Goal: Task Accomplishment & Management: Complete application form

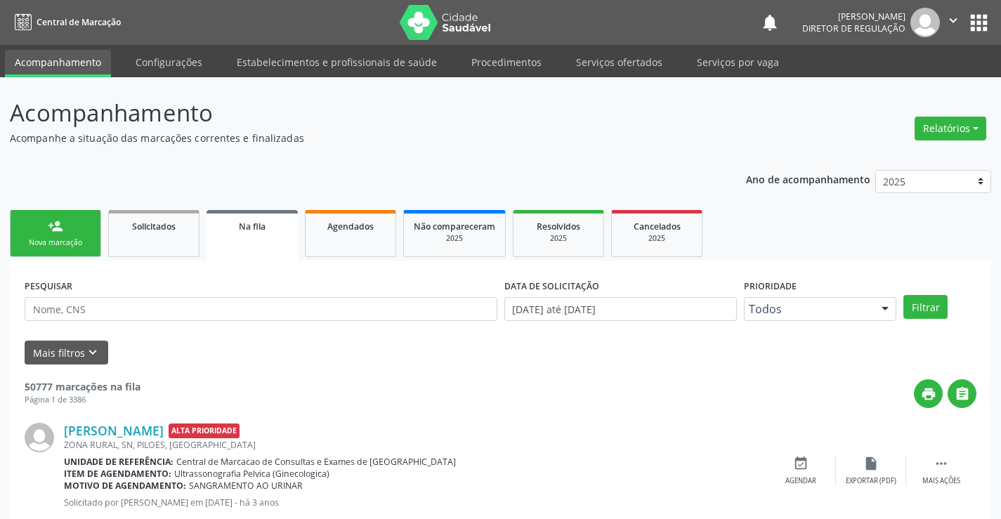
click at [640, 77] on li "Serviços ofertados" at bounding box center [619, 63] width 106 height 27
click at [623, 61] on link "Serviços ofertados" at bounding box center [619, 62] width 106 height 25
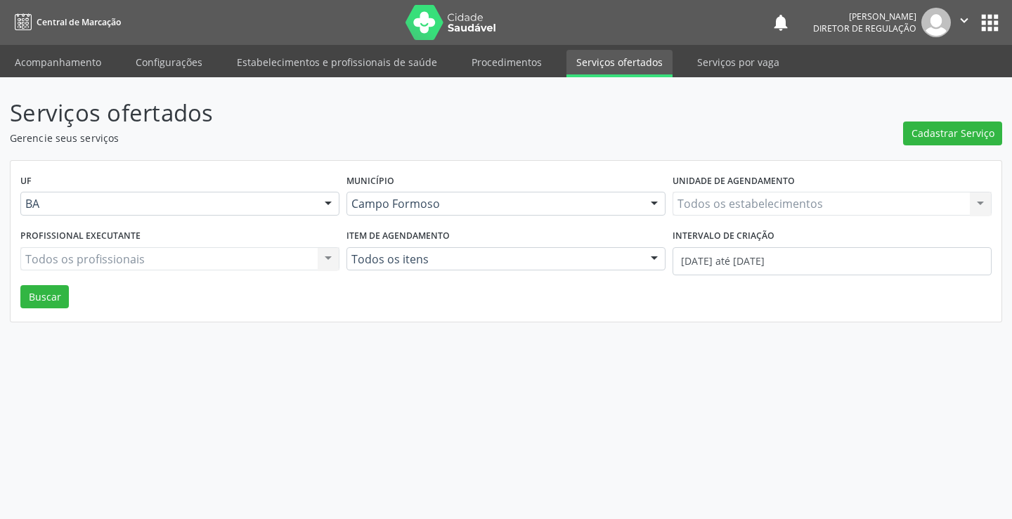
click at [812, 212] on div "Todos os estabelecimentos Todos os estabelecimentos Nenhum resultado encontrado…" at bounding box center [832, 204] width 319 height 24
click at [812, 212] on div "Todos os estabelecimentos" at bounding box center [832, 204] width 319 height 24
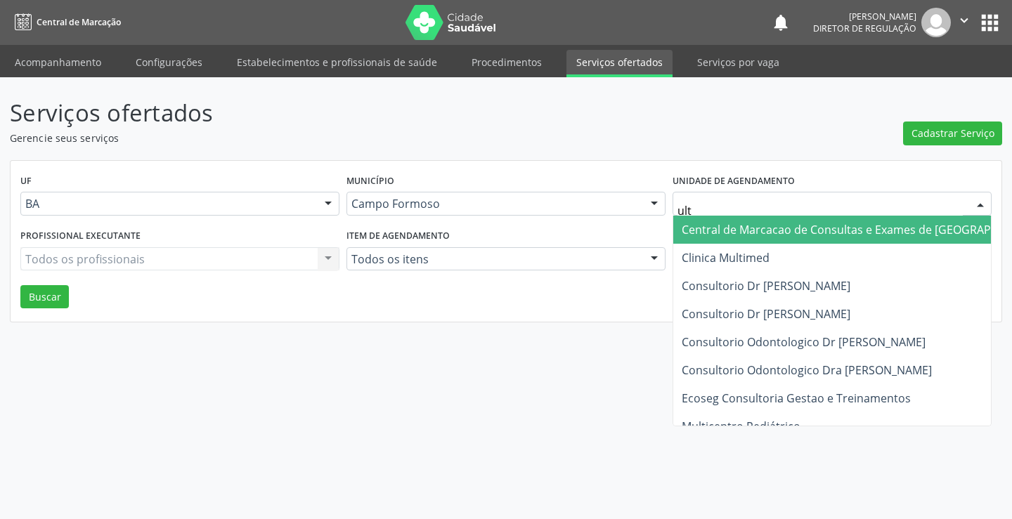
type input "ultr"
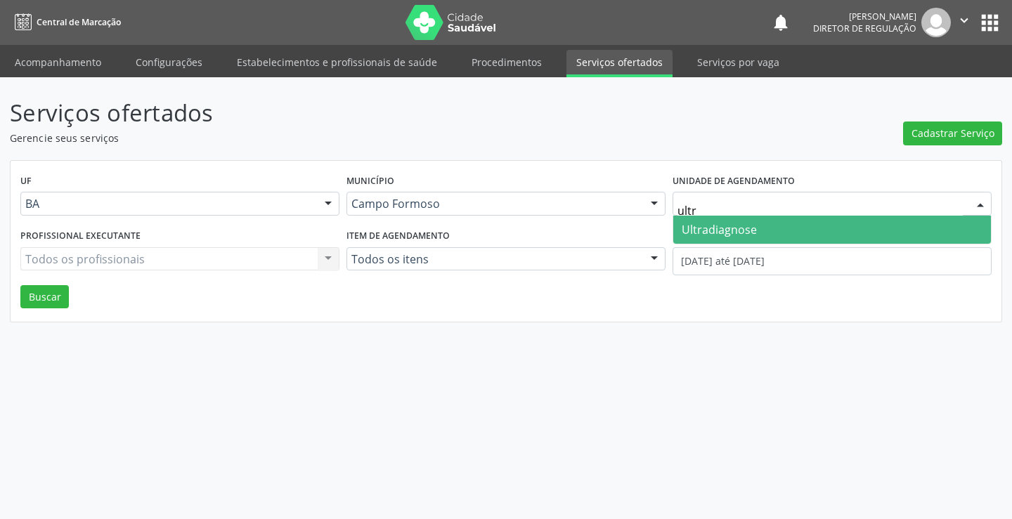
click at [811, 233] on span "Ultradiagnose" at bounding box center [832, 230] width 318 height 28
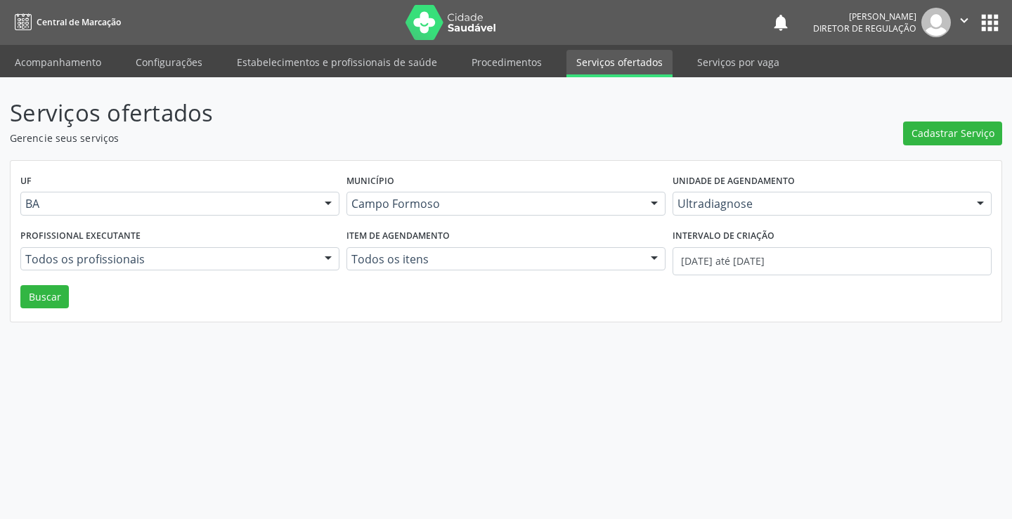
click at [786, 280] on div "Intervalo de criação 01/10/2025 até 13/10/2025" at bounding box center [832, 256] width 326 height 60
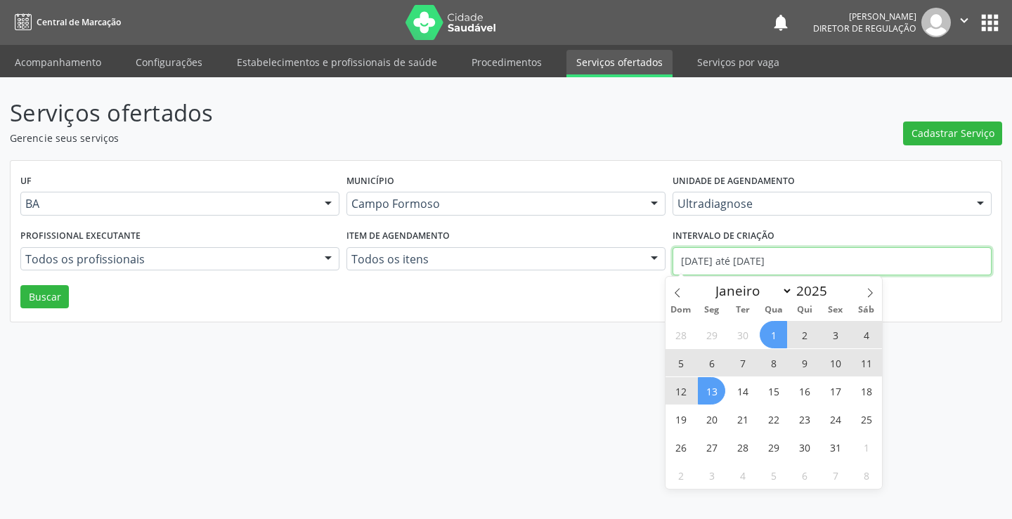
click at [786, 253] on input "[DATE] até [DATE]" at bounding box center [832, 261] width 319 height 28
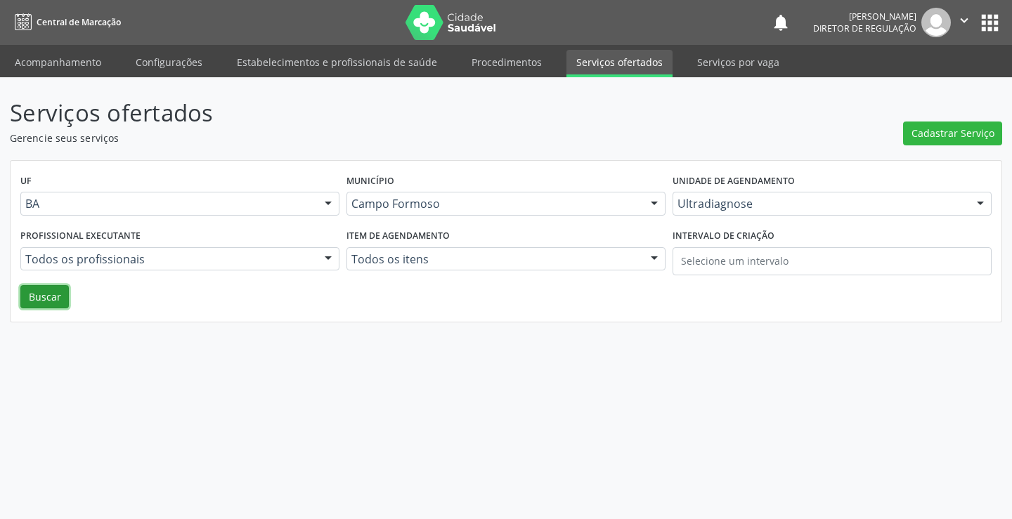
click at [36, 306] on button "Buscar" at bounding box center [44, 297] width 48 height 24
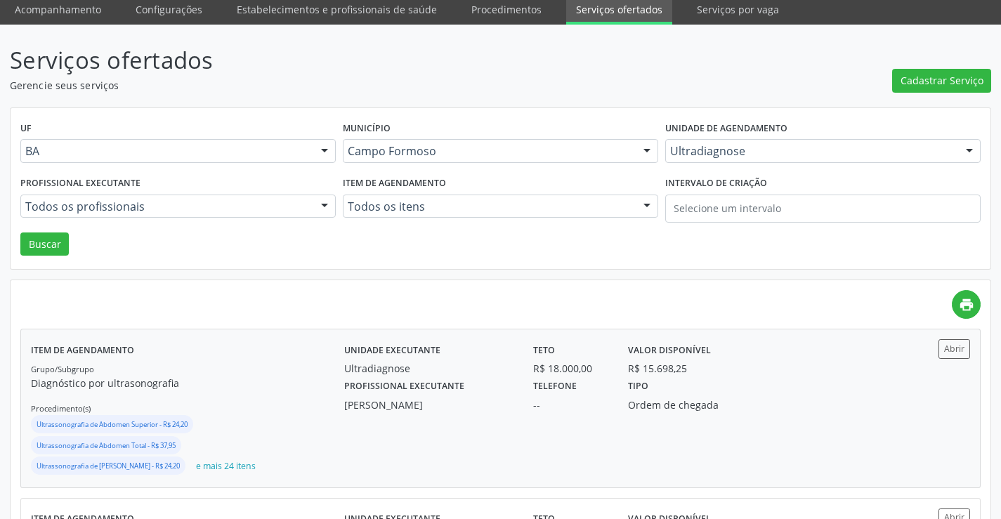
scroll to position [141, 0]
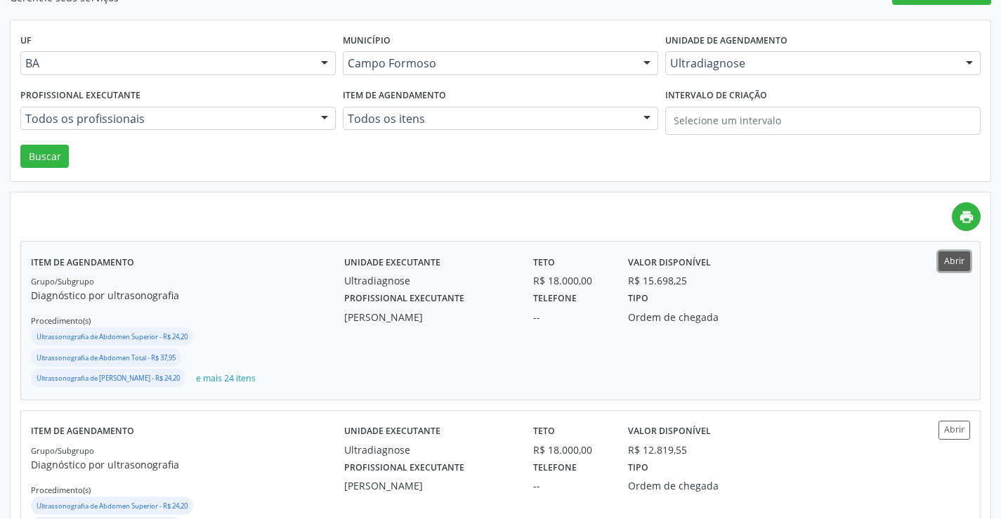
click at [953, 268] on button "Abrir" at bounding box center [955, 261] width 32 height 19
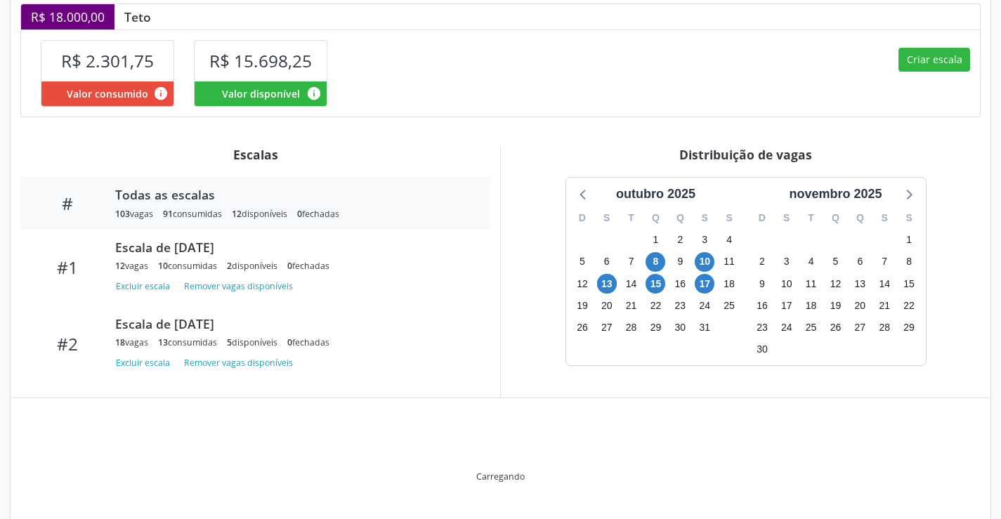
scroll to position [408, 0]
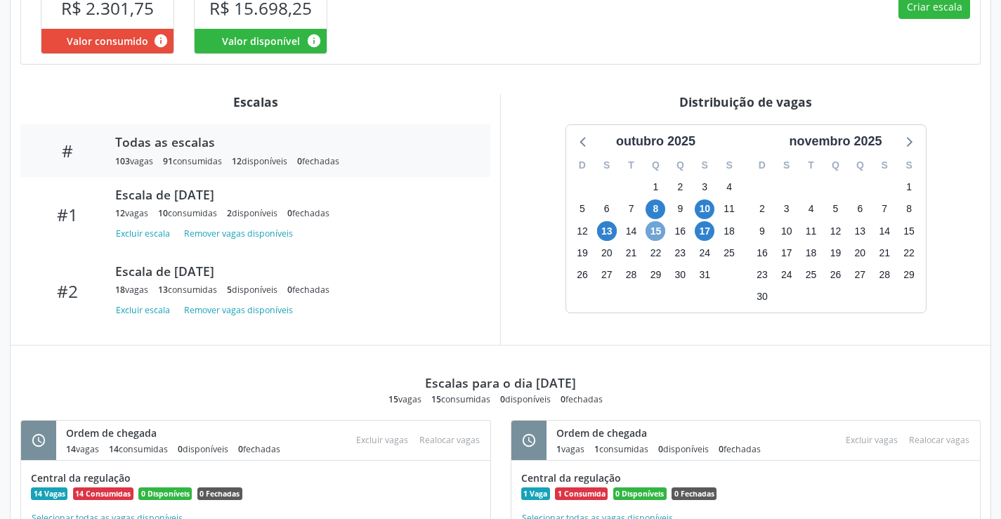
click at [651, 241] on span "15" at bounding box center [656, 231] width 20 height 20
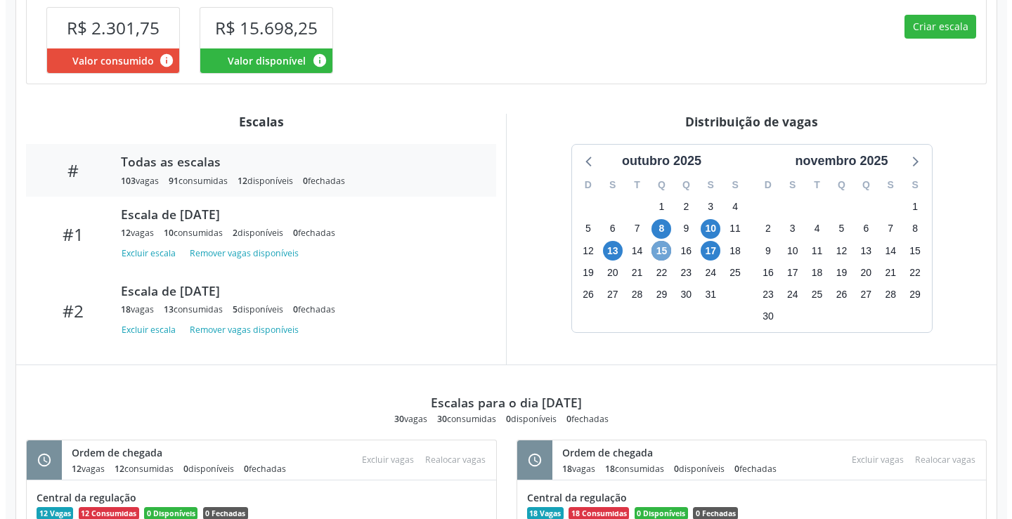
scroll to position [358, 0]
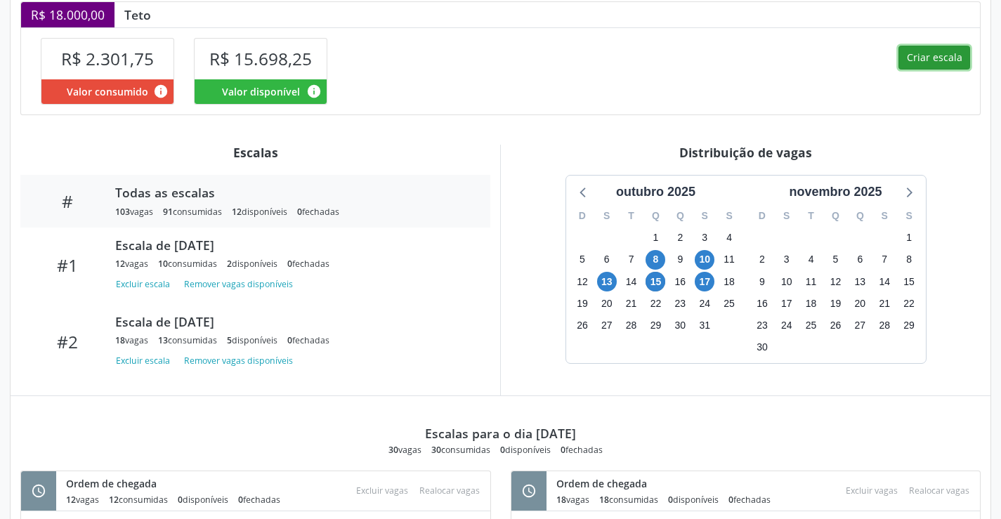
click at [945, 70] on button "Criar escala" at bounding box center [935, 58] width 72 height 24
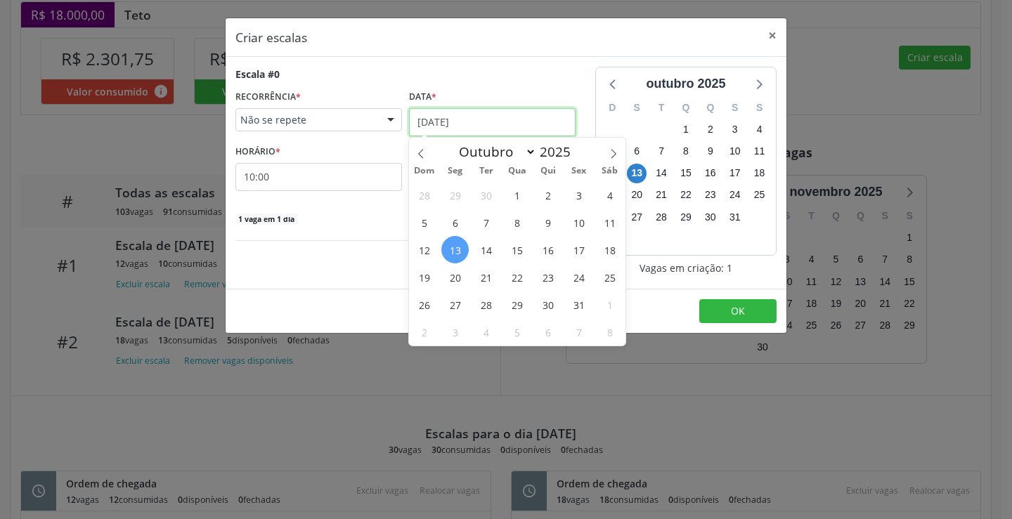
click at [431, 115] on input "[DATE]" at bounding box center [492, 122] width 167 height 28
click at [512, 252] on span "15" at bounding box center [516, 249] width 27 height 27
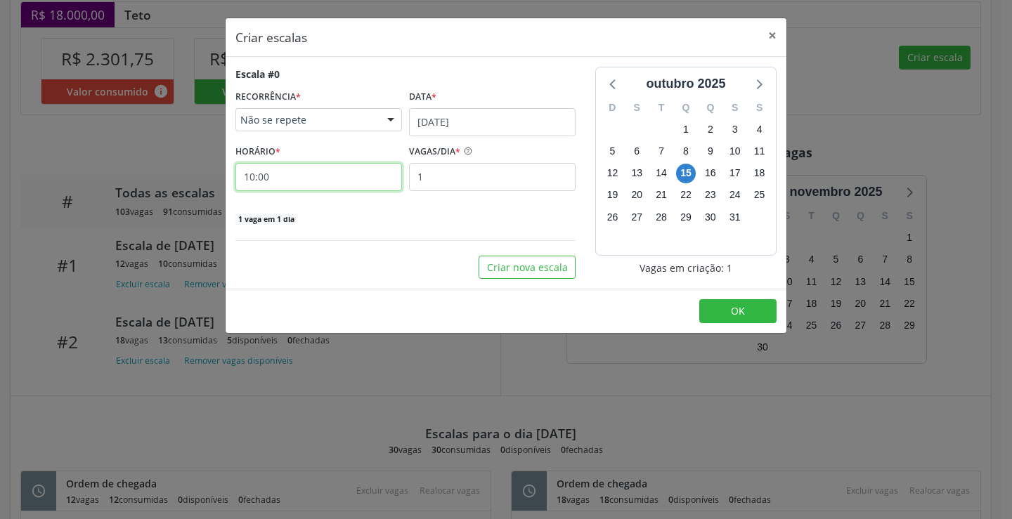
click at [325, 181] on input "10:00" at bounding box center [318, 177] width 167 height 28
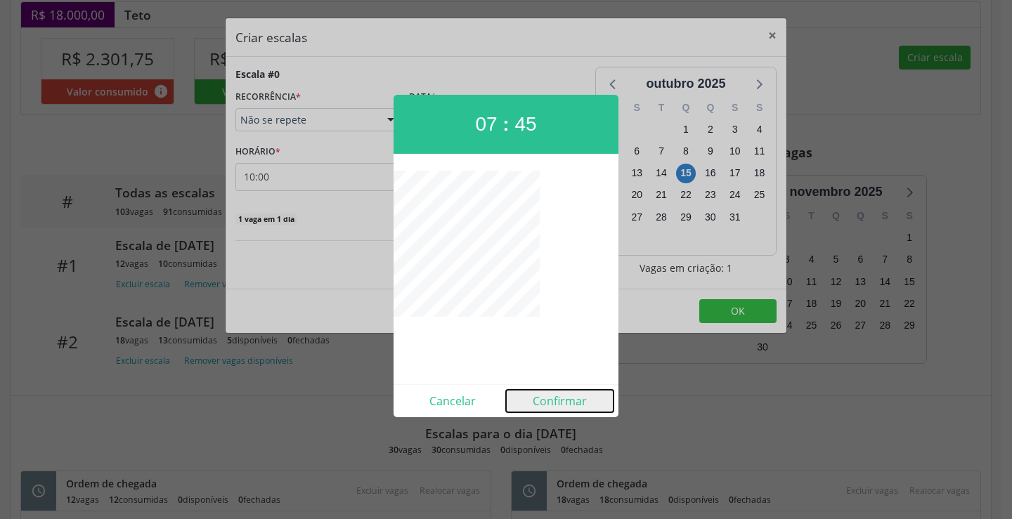
click at [580, 399] on button "Confirmar" at bounding box center [560, 401] width 108 height 22
type input "07:45"
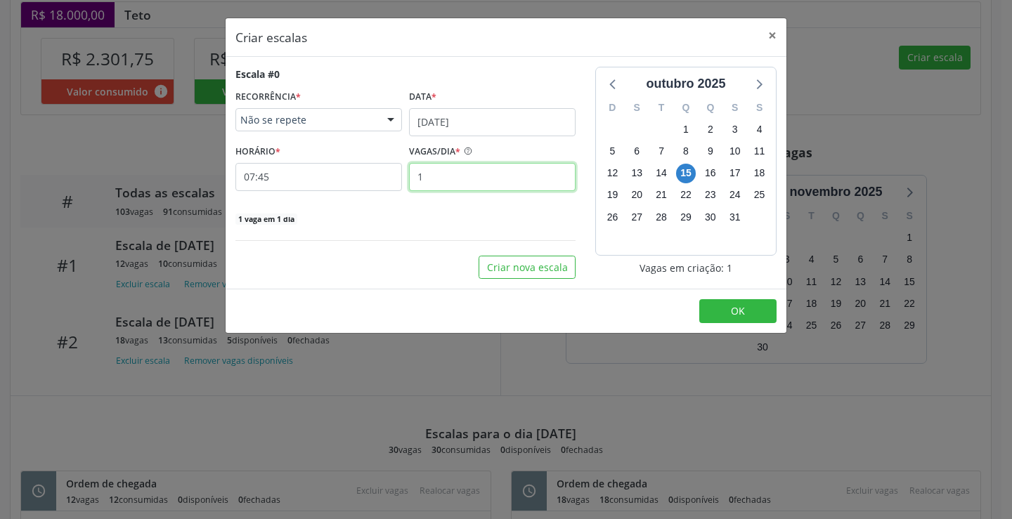
click at [502, 182] on input "1" at bounding box center [492, 177] width 167 height 28
type input "2"
click at [764, 310] on button "OK" at bounding box center [737, 311] width 77 height 24
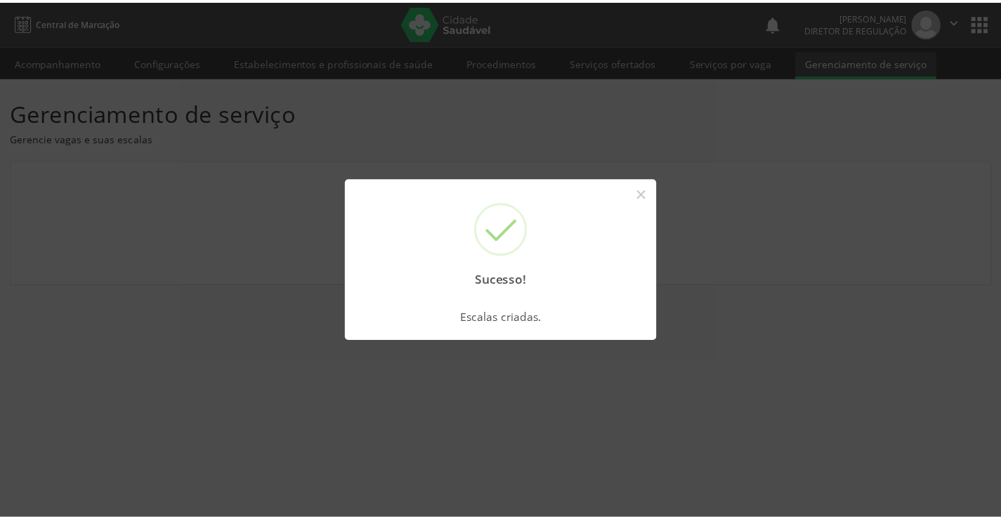
scroll to position [0, 0]
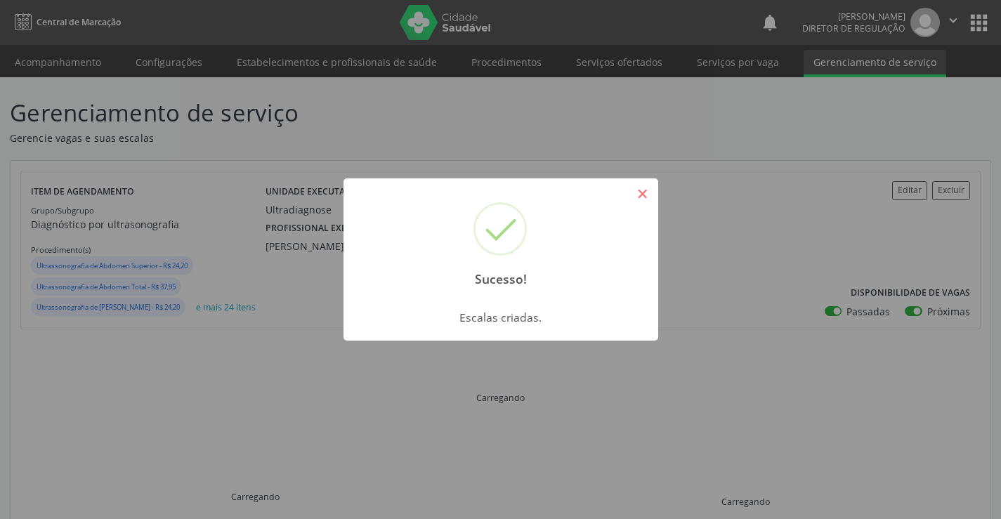
click at [652, 191] on button "×" at bounding box center [643, 194] width 24 height 24
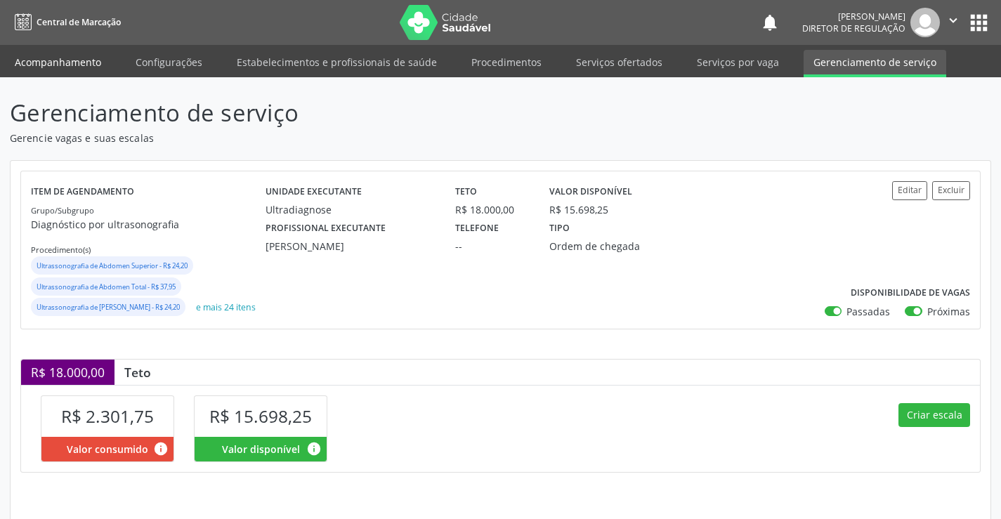
click at [89, 65] on link "Acompanhamento" at bounding box center [58, 62] width 106 height 25
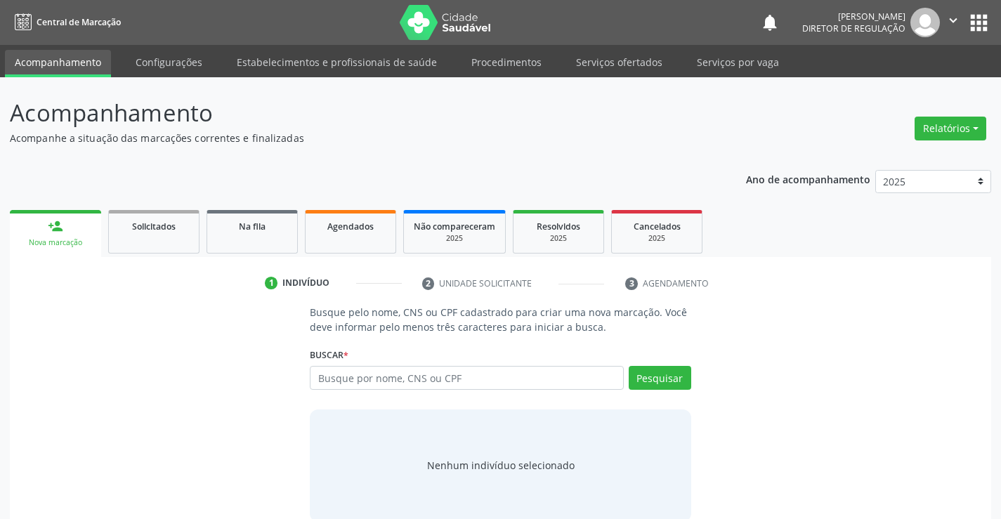
click at [411, 382] on input "text" at bounding box center [466, 378] width 313 height 24
type input "702402019721322"
click at [675, 388] on button "Pesquisar" at bounding box center [660, 378] width 63 height 24
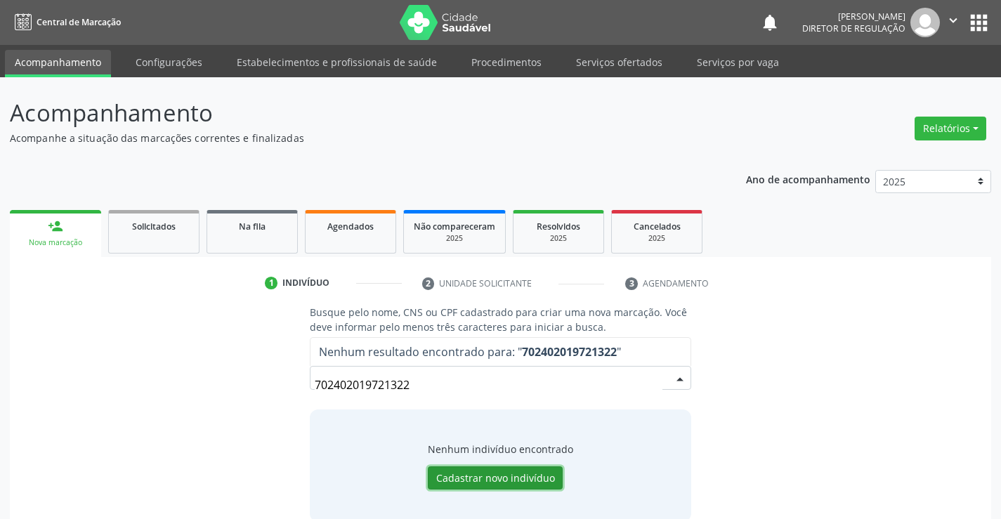
click at [475, 478] on button "Cadastrar novo indivíduo" at bounding box center [495, 479] width 135 height 24
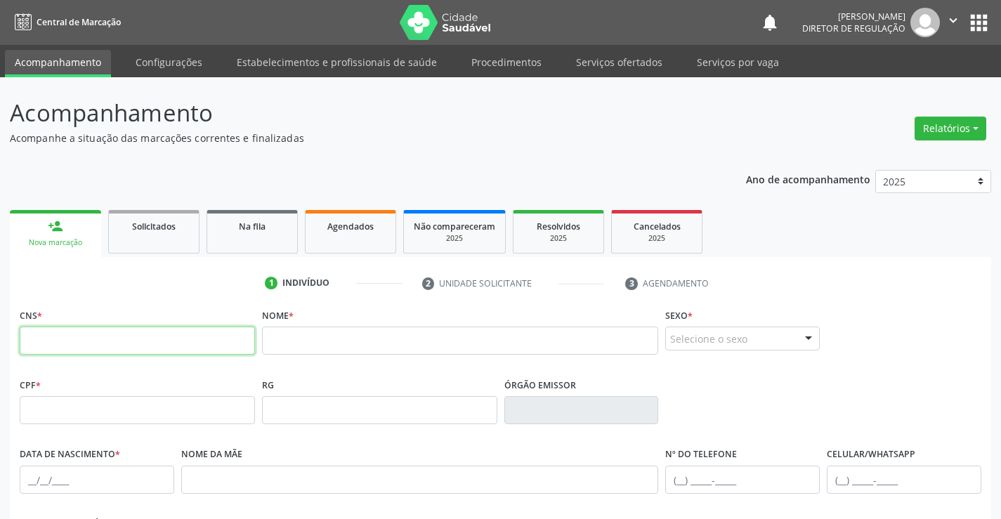
click at [137, 328] on input "text" at bounding box center [137, 341] width 235 height 28
type input "702 4020 1972 1322"
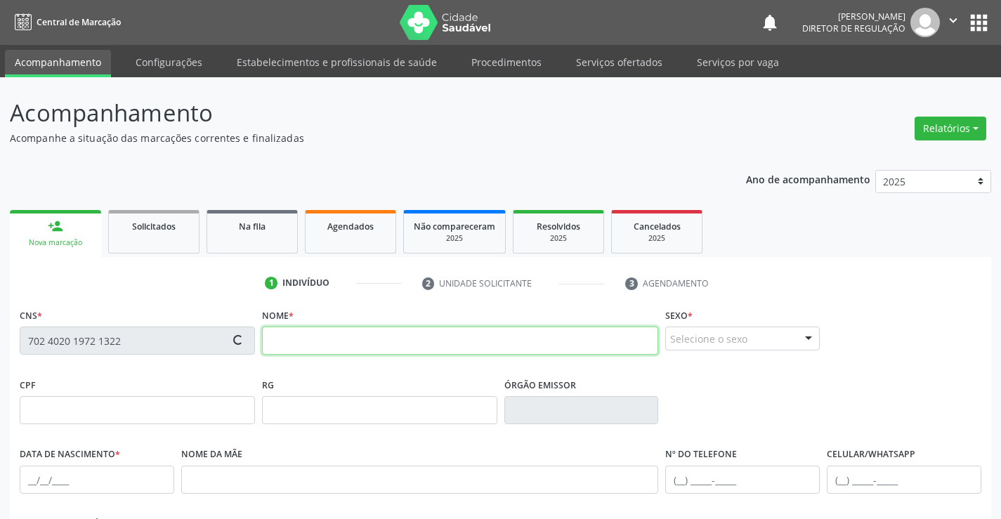
click at [418, 337] on input "text" at bounding box center [460, 341] width 397 height 28
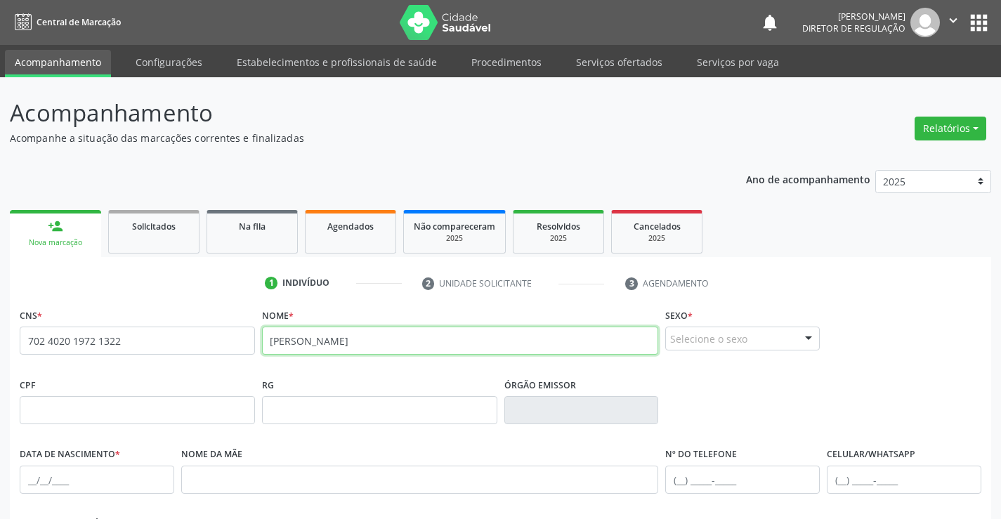
type input "[PERSON_NAME]"
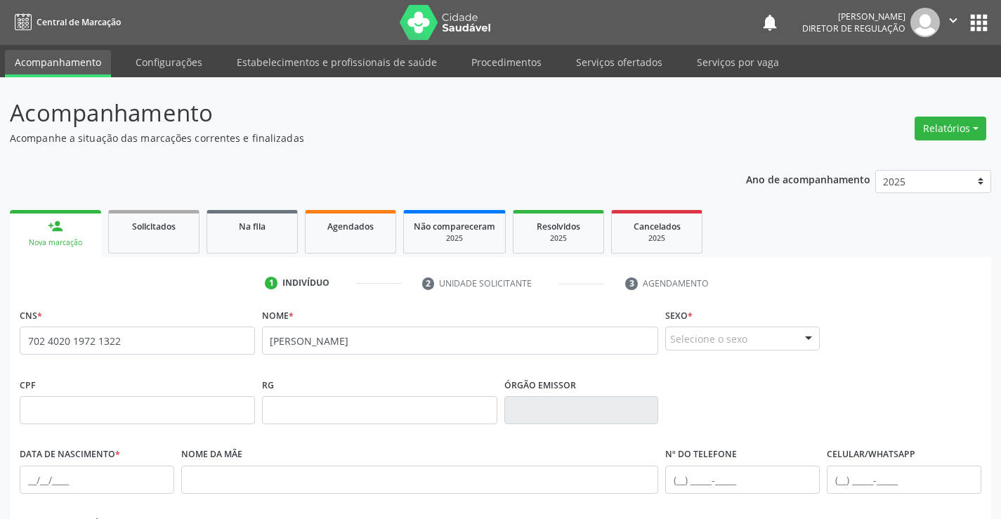
click at [742, 346] on div "Selecione o sexo" at bounding box center [742, 339] width 155 height 24
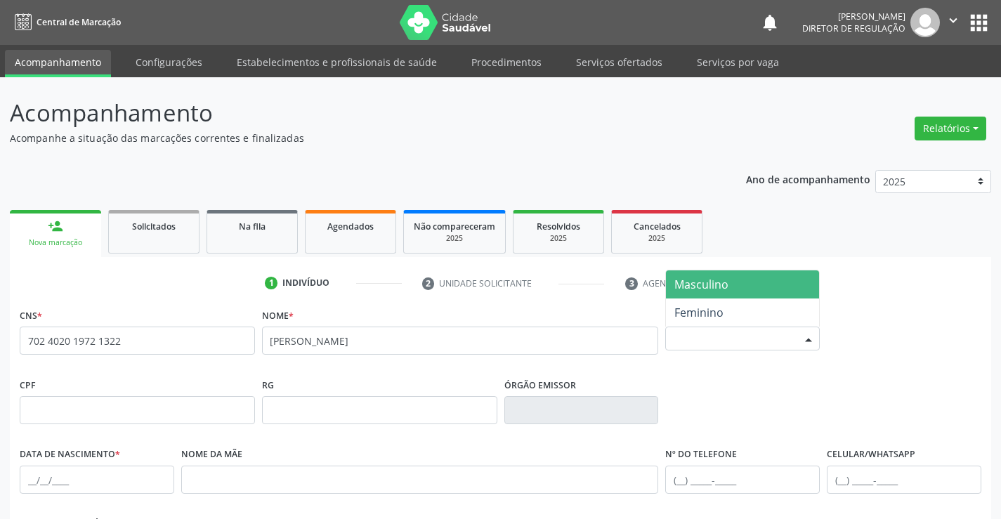
click at [741, 297] on span "Masculino" at bounding box center [742, 285] width 153 height 28
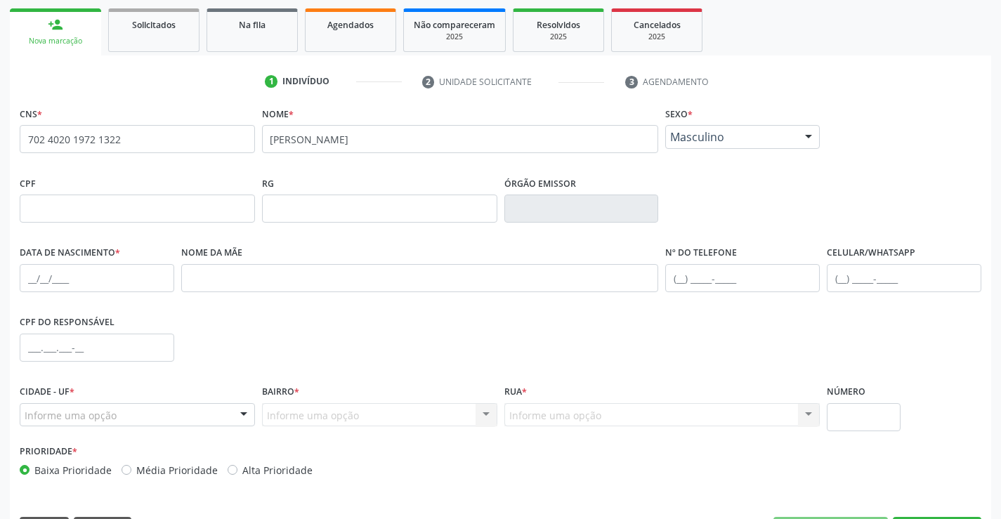
scroll to position [211, 0]
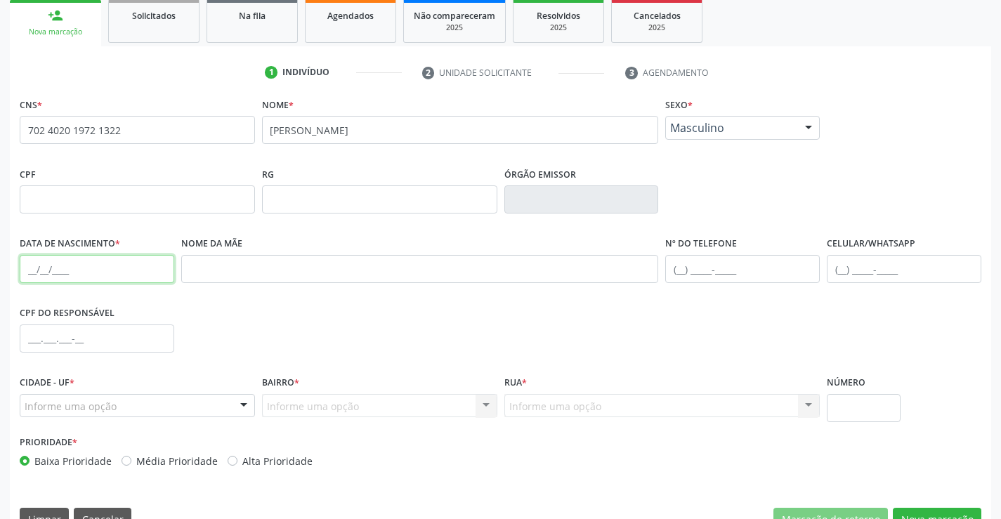
click at [102, 263] on input "text" at bounding box center [97, 269] width 155 height 28
type input "[DATE]"
click at [160, 415] on div "Informe uma opção" at bounding box center [137, 406] width 235 height 24
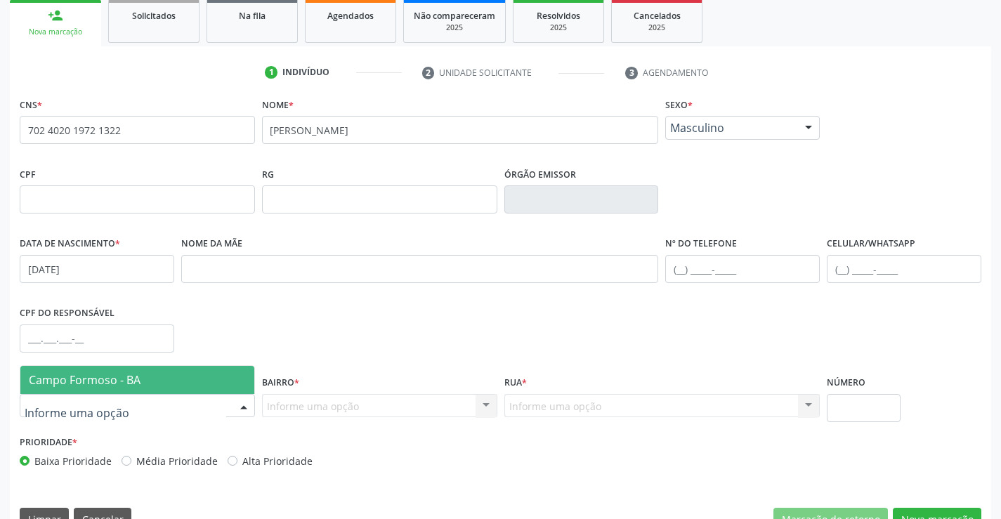
click at [178, 372] on span "Campo Formoso - BA" at bounding box center [137, 380] width 234 height 28
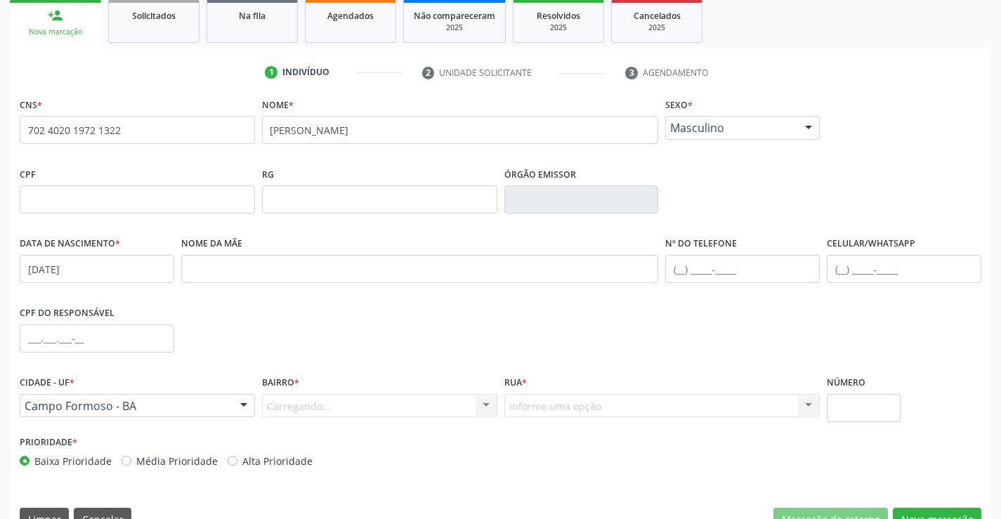
click at [389, 409] on div "Carregando... Nenhum resultado encontrado para: " " Nenhuma opção encontrada. D…" at bounding box center [379, 406] width 235 height 24
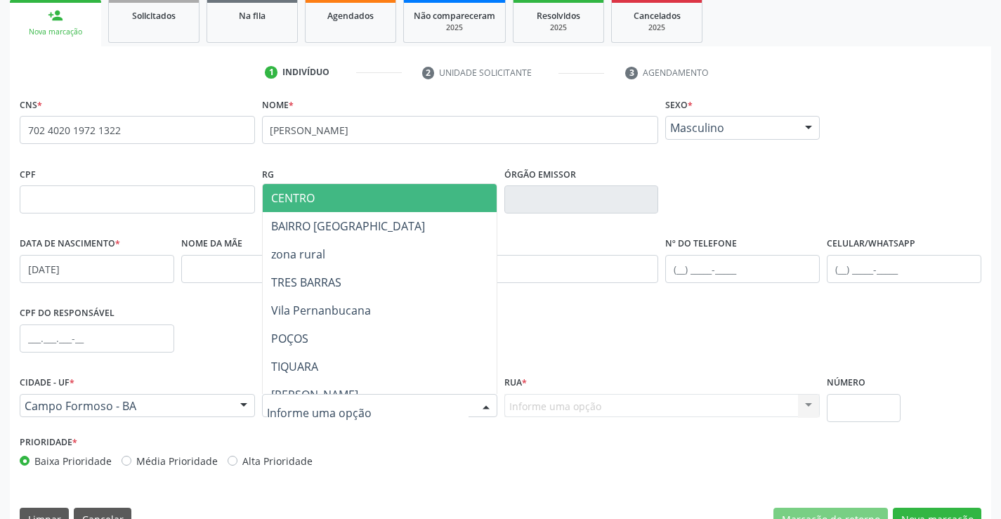
click at [389, 409] on div at bounding box center [379, 406] width 235 height 24
click at [394, 200] on span "CENTRO" at bounding box center [415, 198] width 304 height 28
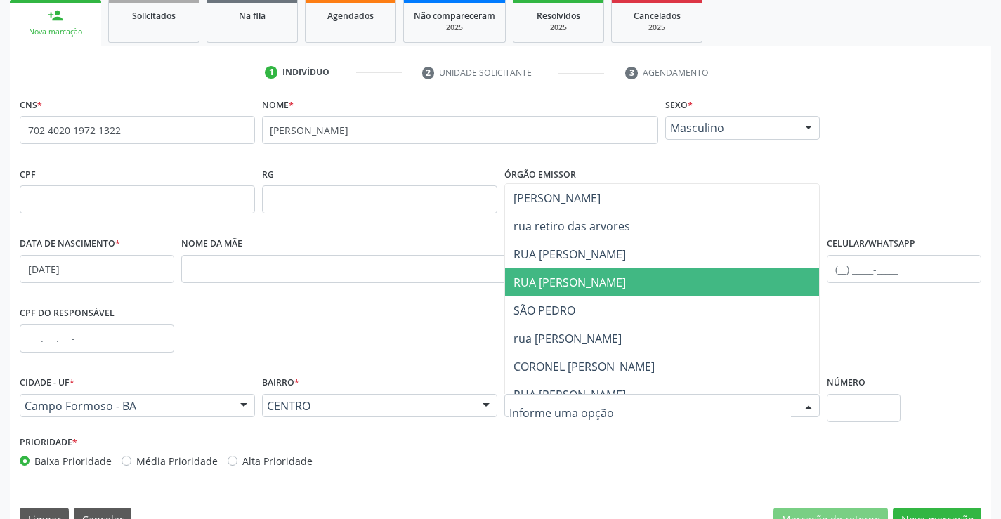
click at [575, 287] on span "RUA [PERSON_NAME]" at bounding box center [570, 282] width 112 height 15
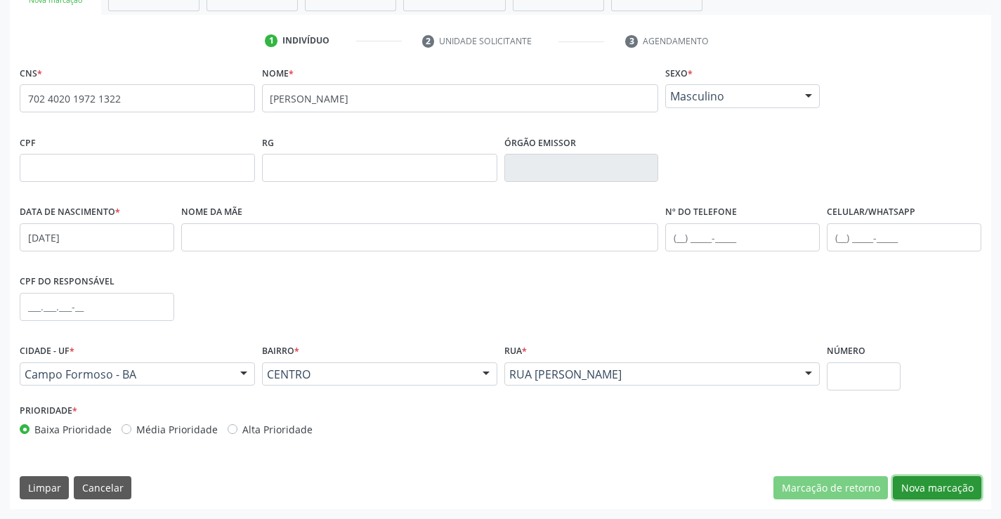
click at [947, 486] on button "Nova marcação" at bounding box center [937, 488] width 89 height 24
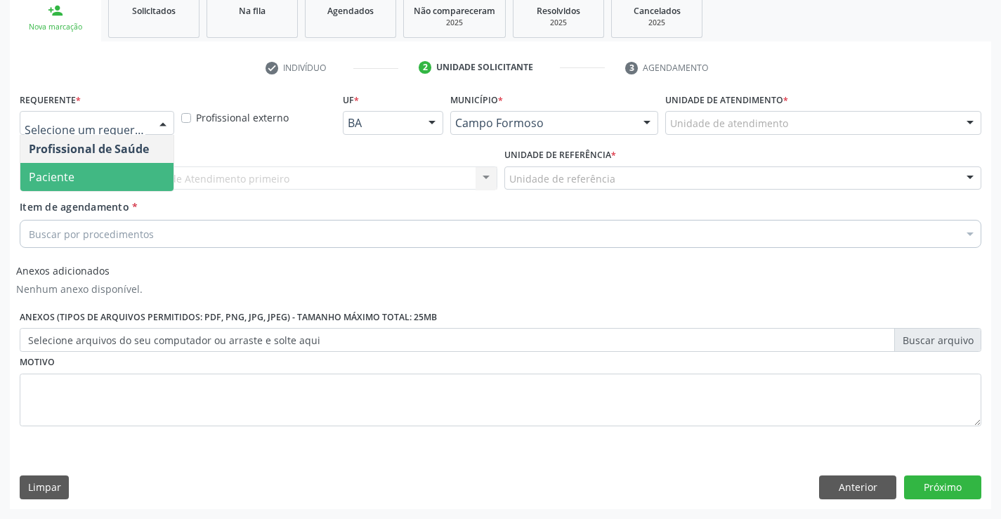
click at [124, 171] on span "Paciente" at bounding box center [96, 177] width 153 height 28
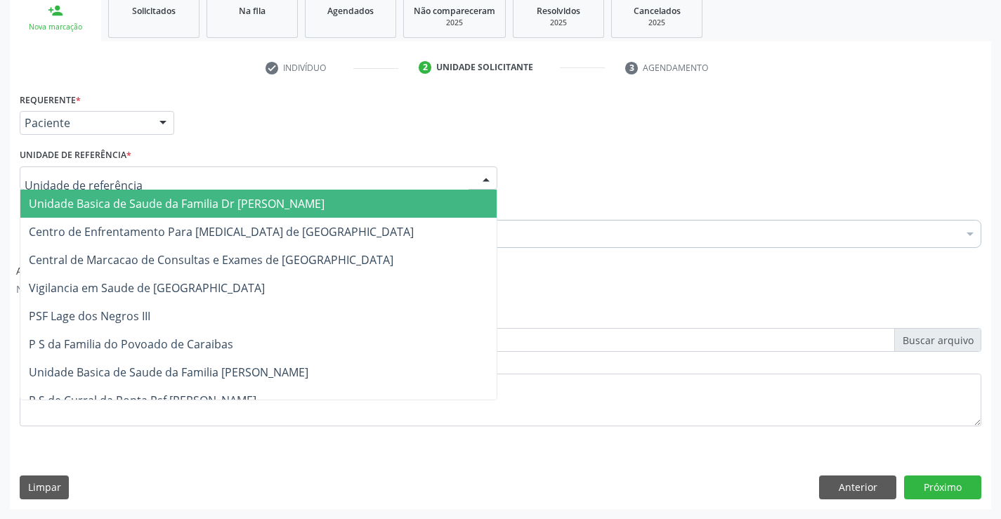
drag, startPoint x: 241, startPoint y: 178, endPoint x: 264, endPoint y: 249, distance: 75.3
click at [244, 179] on div at bounding box center [259, 179] width 478 height 24
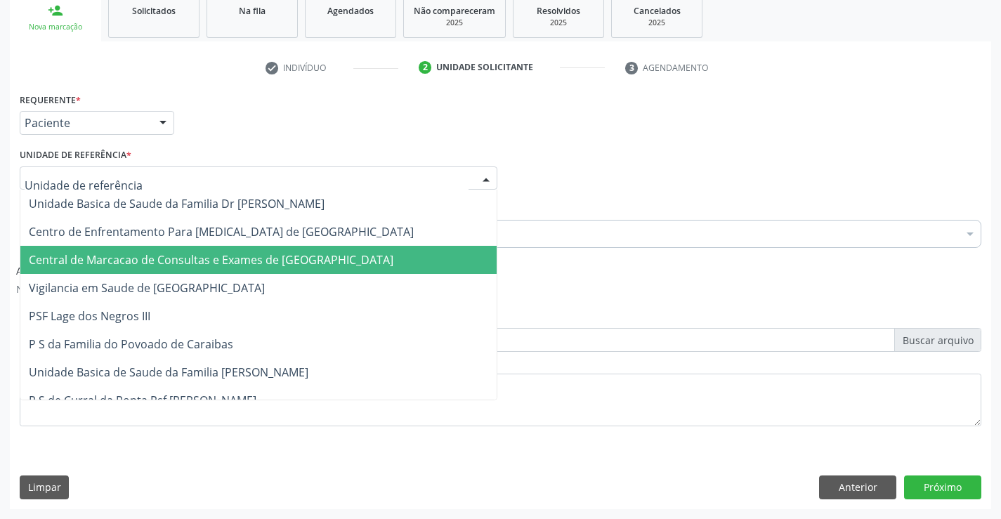
click at [266, 253] on span "Central de Marcacao de Consultas e Exames de [GEOGRAPHIC_DATA]" at bounding box center [211, 259] width 365 height 15
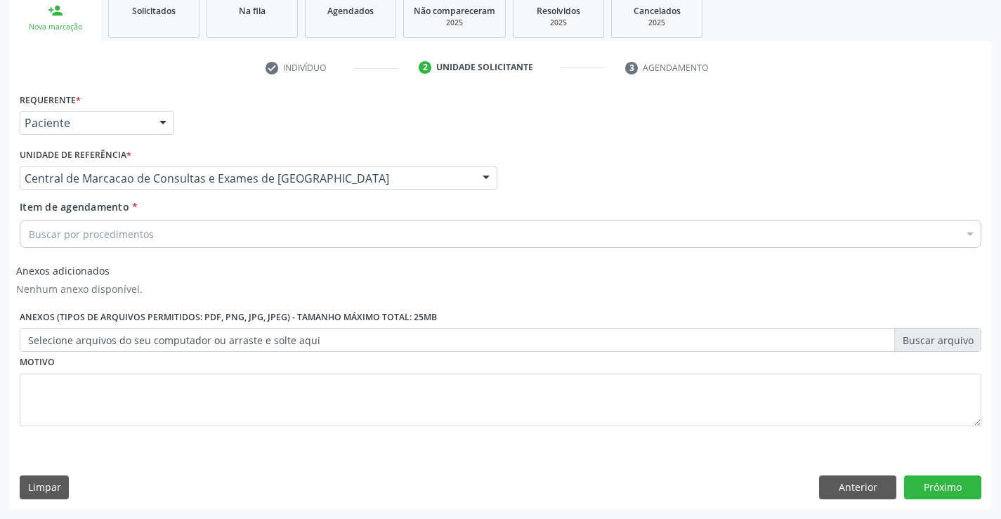
click at [287, 240] on div "Buscar por procedimentos" at bounding box center [501, 234] width 962 height 28
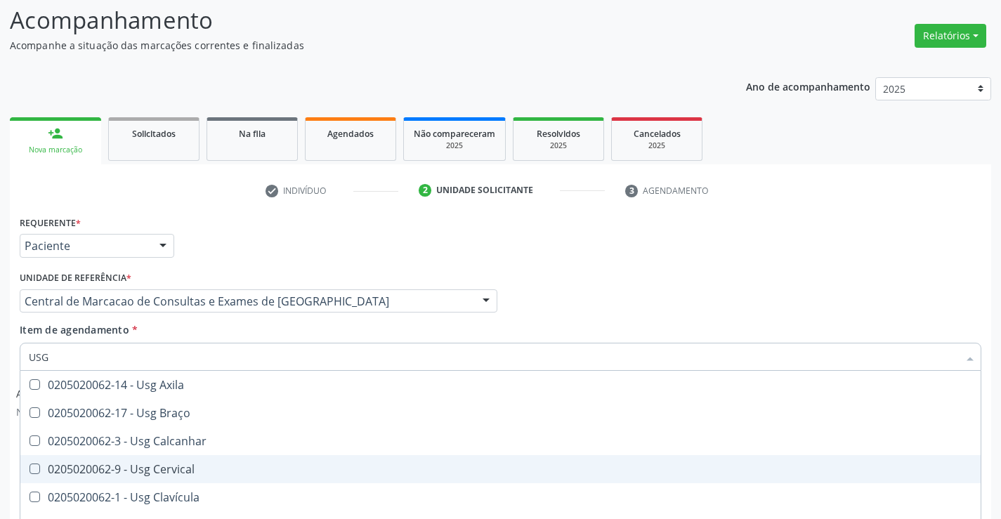
scroll to position [75, 0]
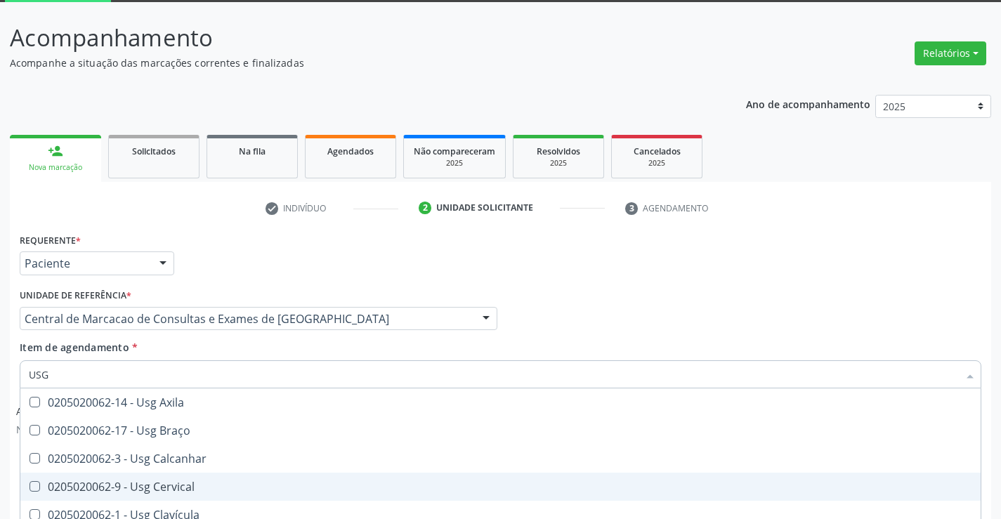
click at [293, 280] on div "Requerente * Paciente Profissional de Saúde Paciente Nenhum resultado encontrad…" at bounding box center [500, 257] width 969 height 55
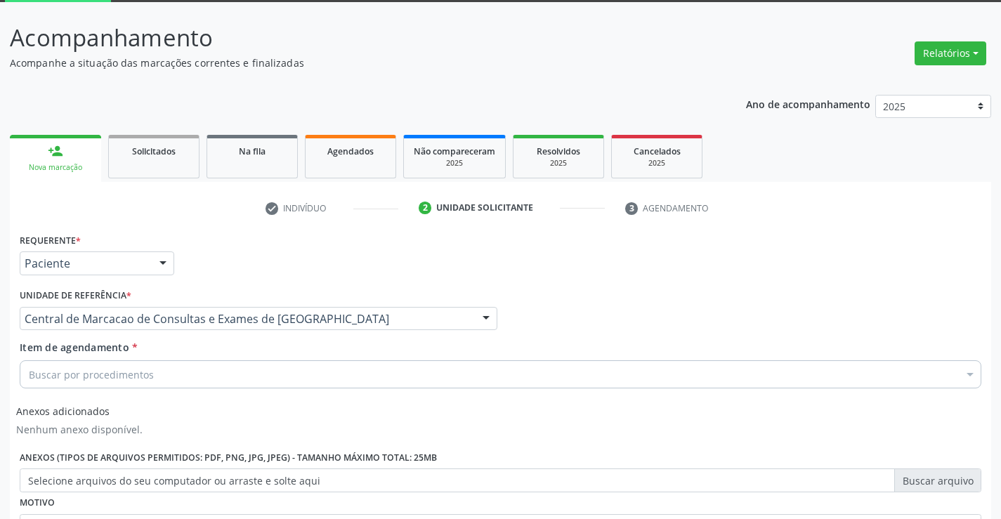
click at [203, 365] on div "Buscar por procedimentos" at bounding box center [501, 375] width 962 height 28
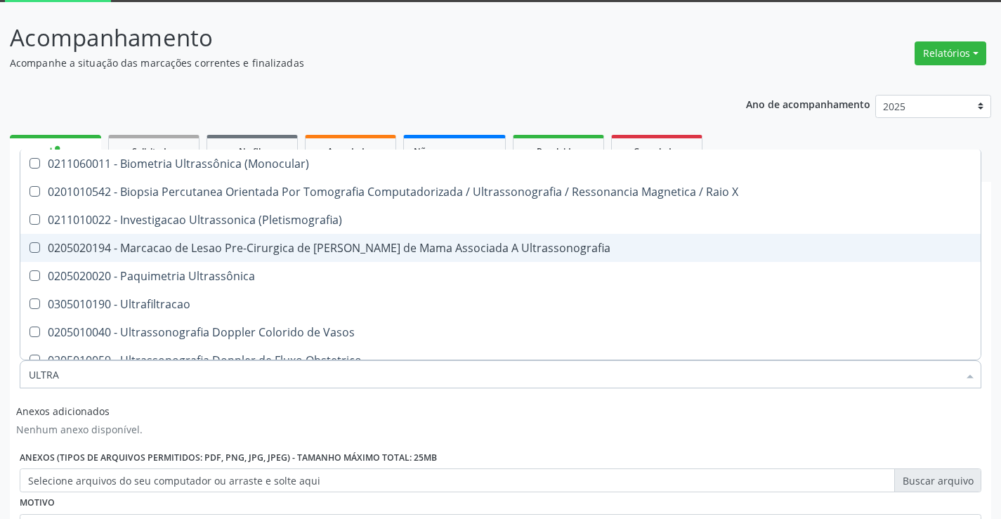
type input "ULTRAS"
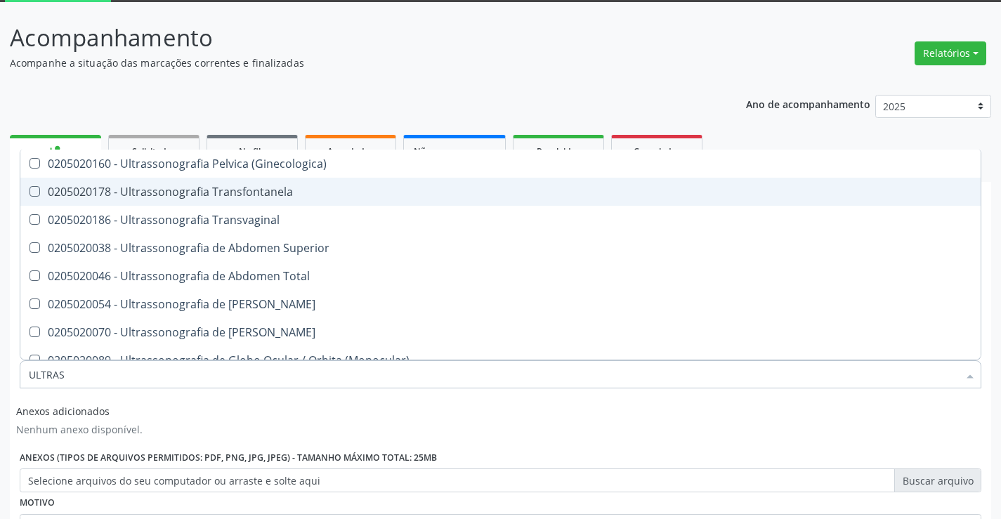
scroll to position [351, 0]
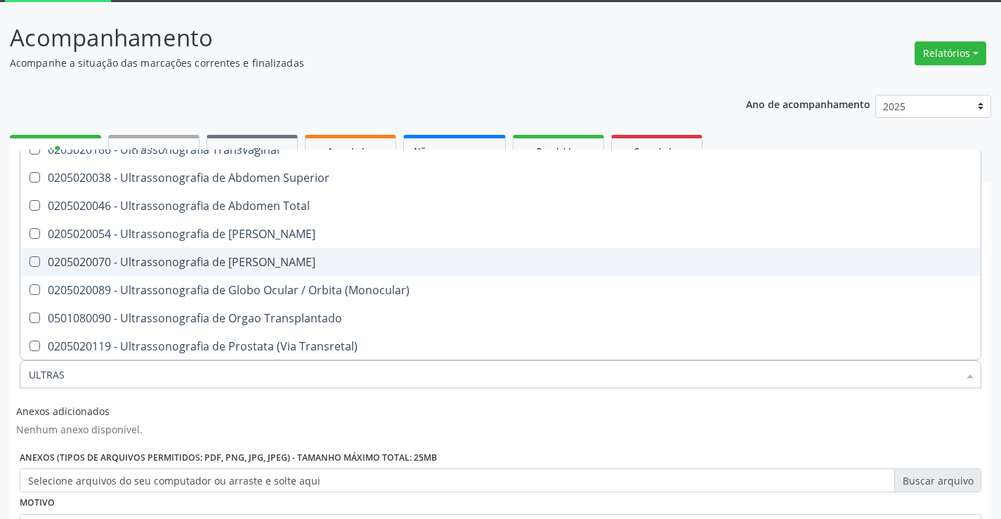
click at [294, 271] on span "0205020070 - Ultrassonografia de [PERSON_NAME]" at bounding box center [500, 262] width 961 height 28
checkbox Escrotal "true"
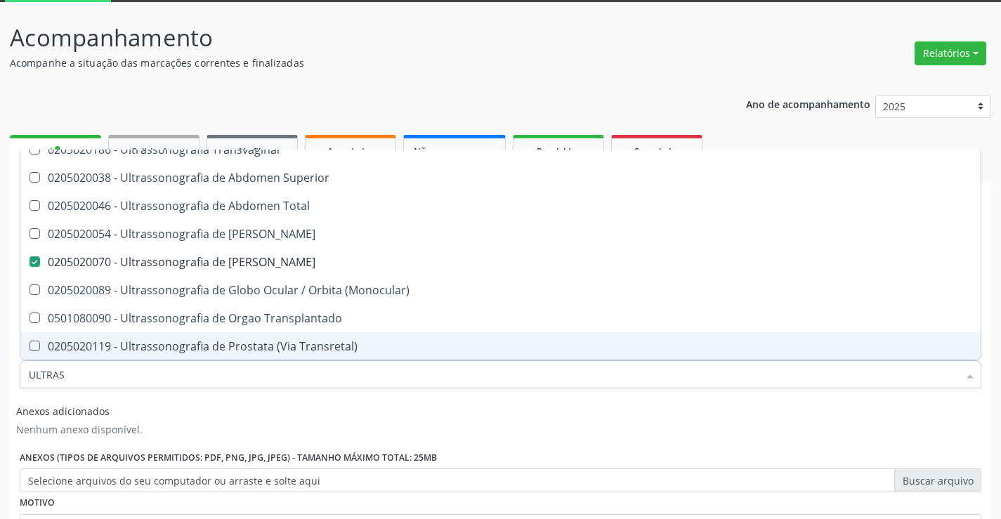
click at [571, 436] on div "Anexos adicionados Nenhum anexo disponível. Anexos (Tipos de arquivos permitido…" at bounding box center [500, 445] width 969 height 93
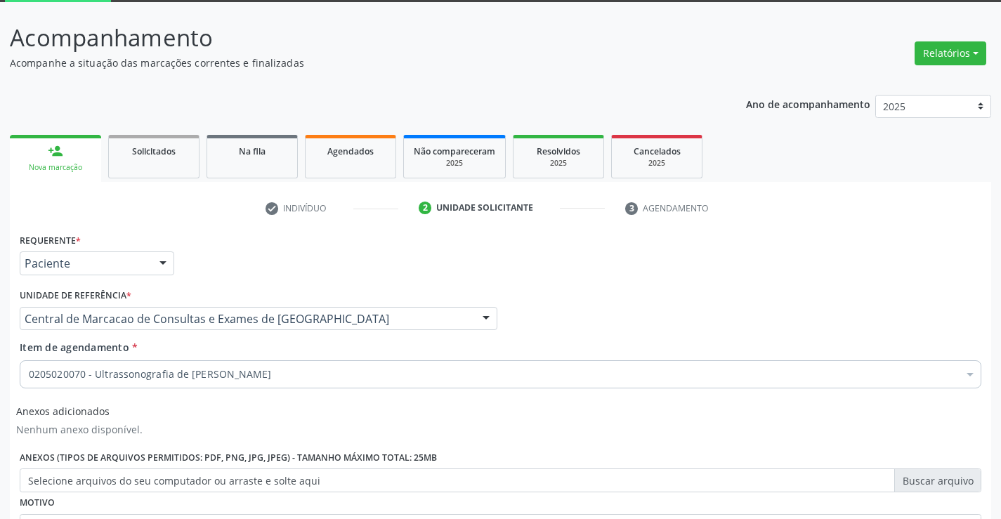
scroll to position [0, 0]
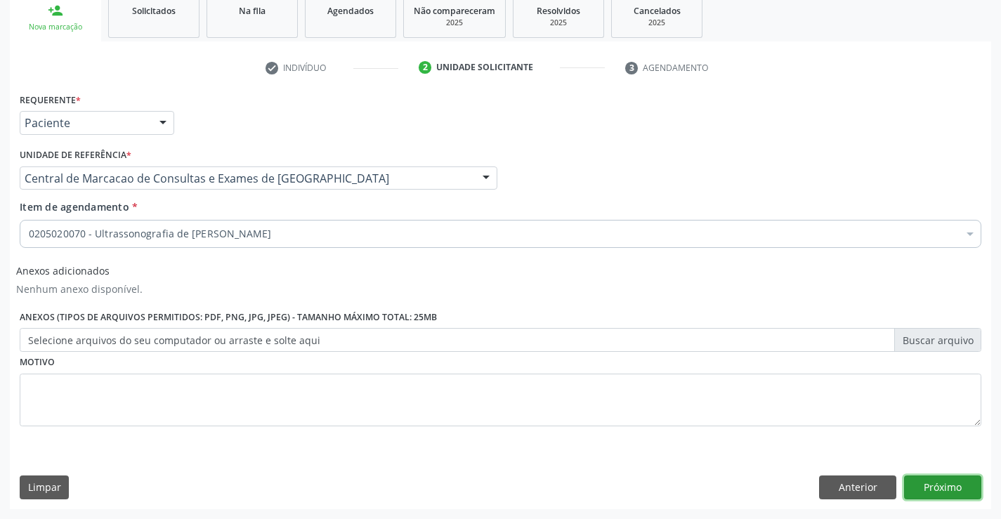
click at [937, 486] on button "Próximo" at bounding box center [942, 488] width 77 height 24
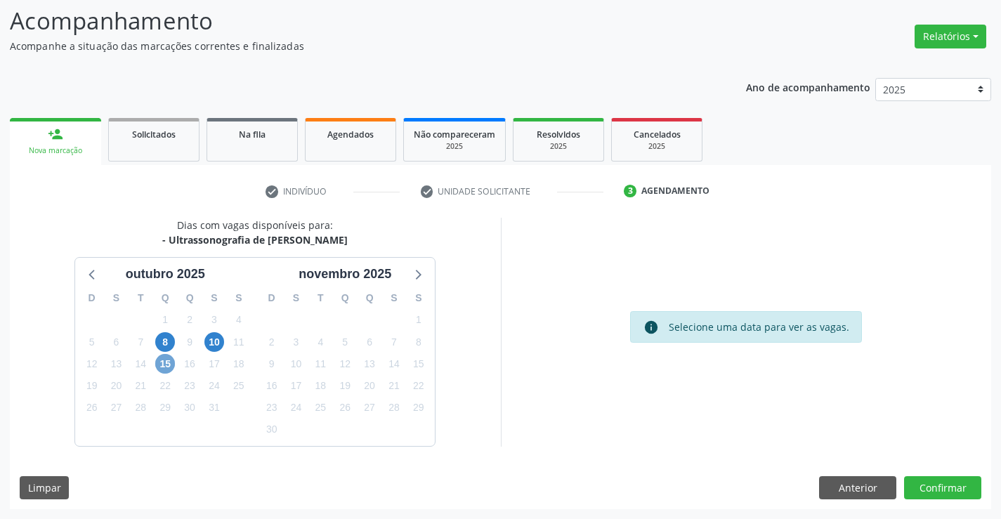
click at [164, 367] on span "15" at bounding box center [165, 364] width 20 height 20
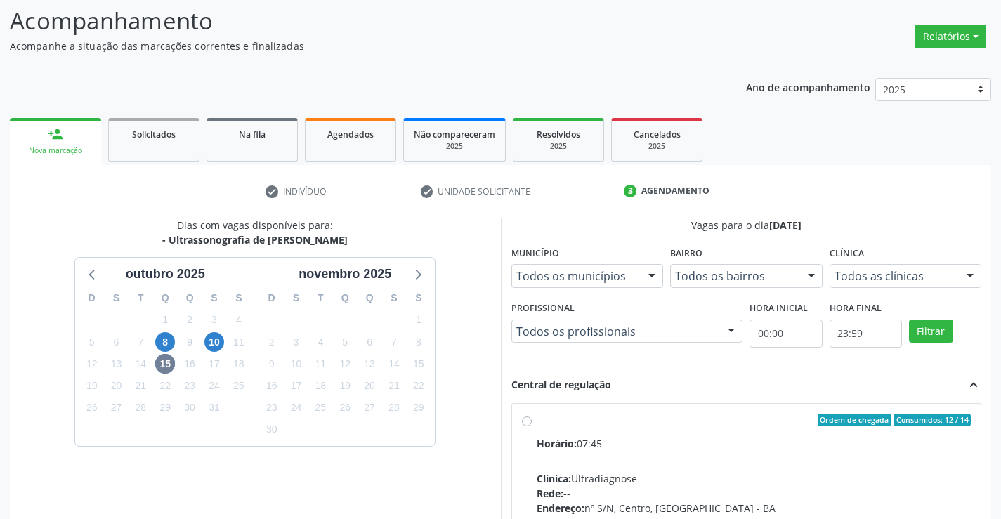
click at [656, 436] on div "Horário: 07:45" at bounding box center [754, 443] width 435 height 15
click at [532, 427] on input "Ordem de chegada Consumidos: 12 / 14 Horário: 07:45 Clínica: Ultradiagnose Rede…" at bounding box center [527, 420] width 10 height 13
radio input "true"
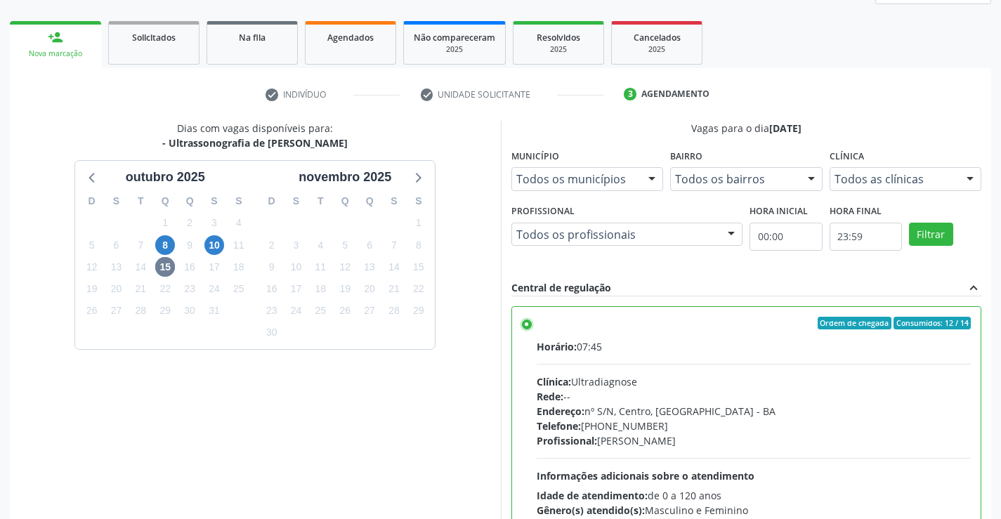
scroll to position [320, 0]
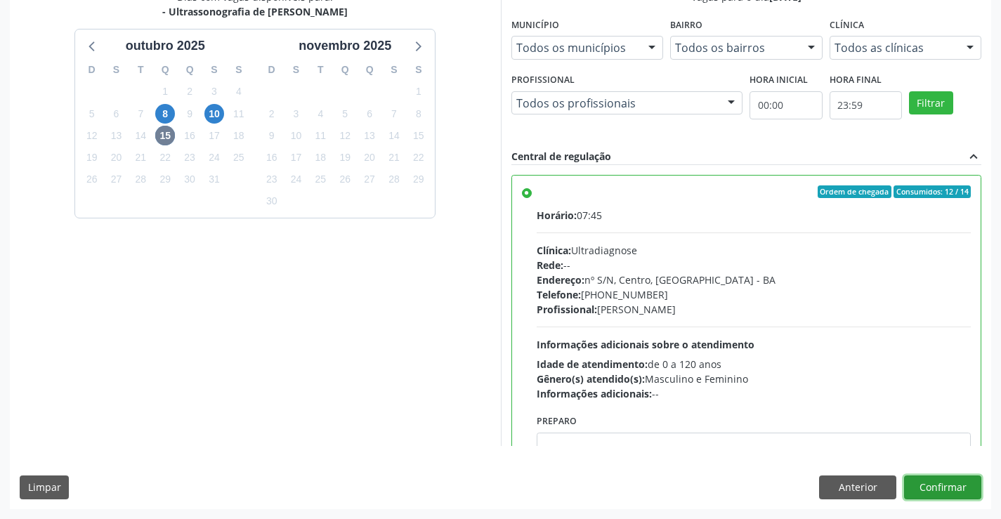
click at [959, 494] on button "Confirmar" at bounding box center [942, 488] width 77 height 24
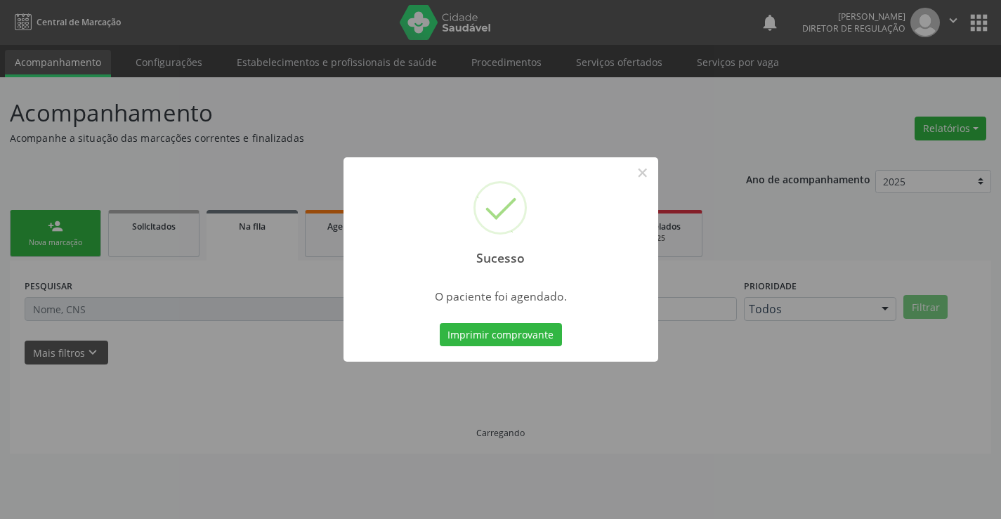
scroll to position [0, 0]
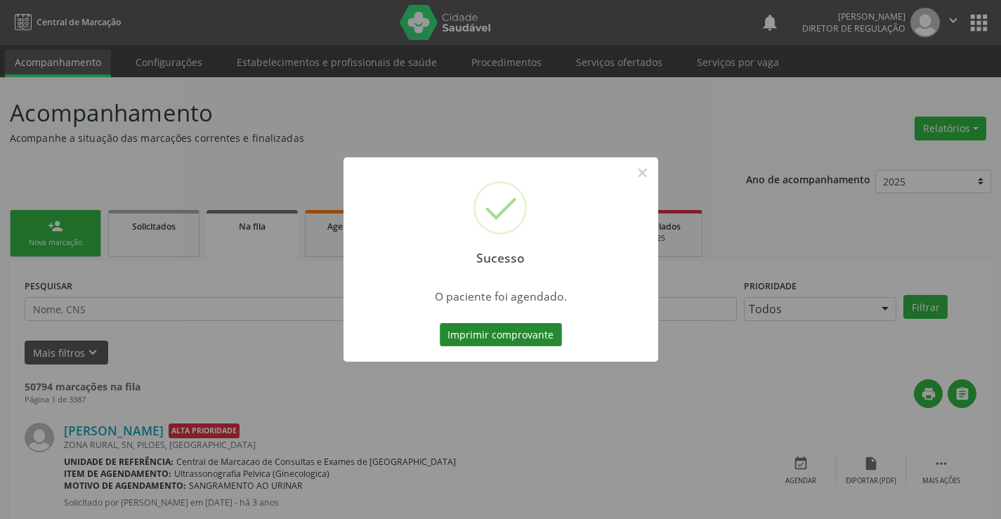
click at [538, 337] on button "Imprimir comprovante" at bounding box center [501, 335] width 122 height 24
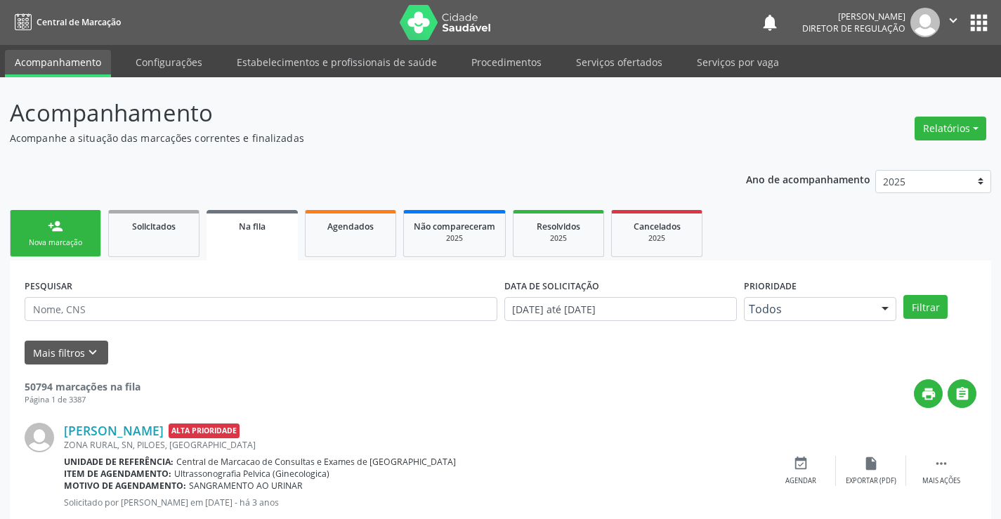
click at [57, 226] on div "person_add" at bounding box center [55, 226] width 15 height 15
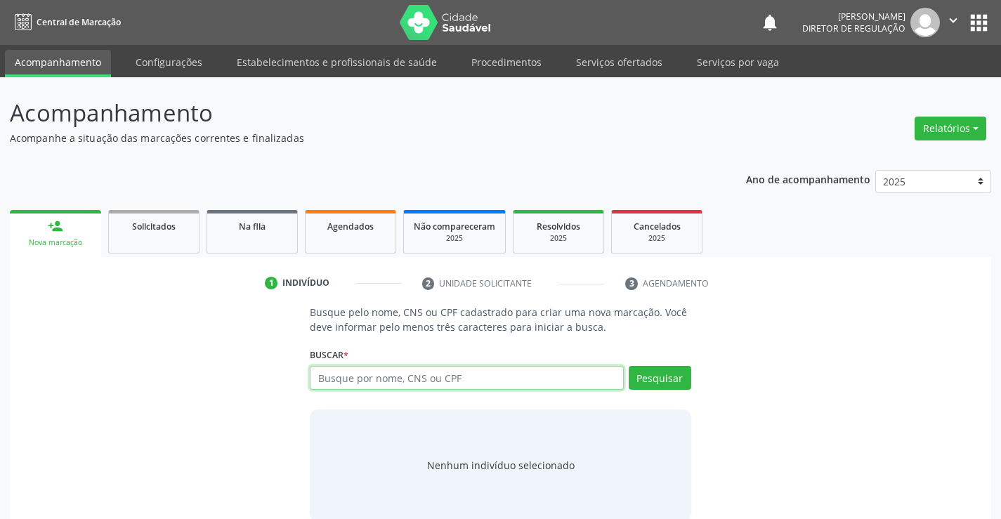
click at [360, 370] on input "text" at bounding box center [466, 378] width 313 height 24
type input "700000908196606"
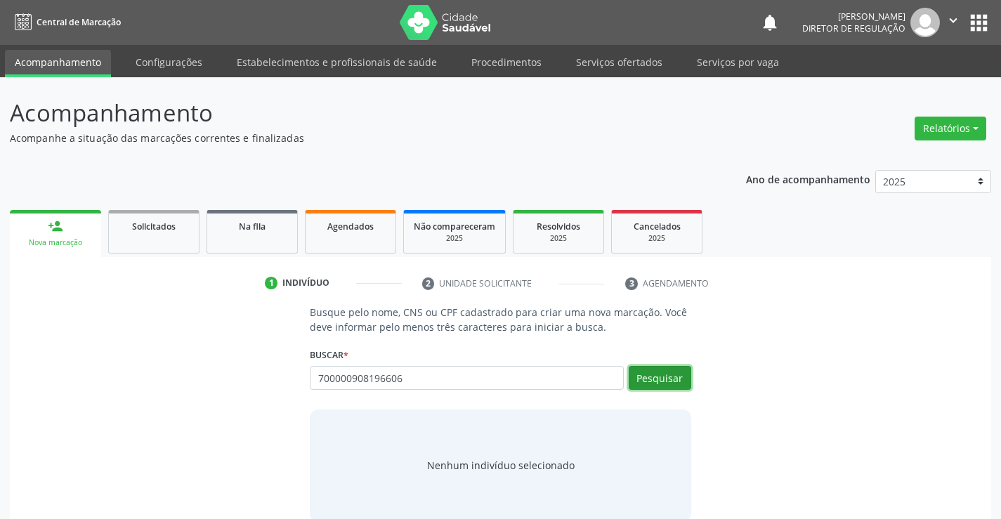
click at [656, 384] on button "Pesquisar" at bounding box center [660, 378] width 63 height 24
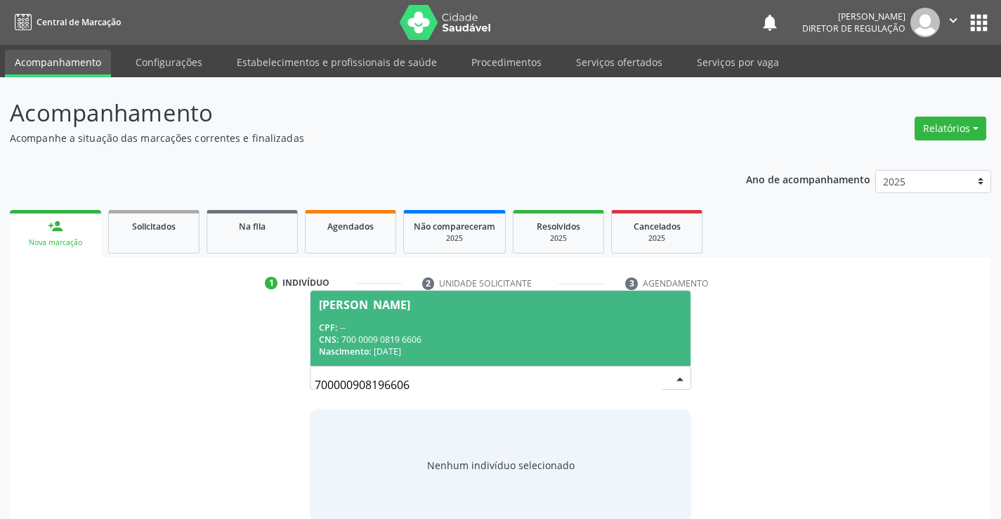
click at [407, 349] on div "Nascimento: [DATE]" at bounding box center [500, 352] width 363 height 12
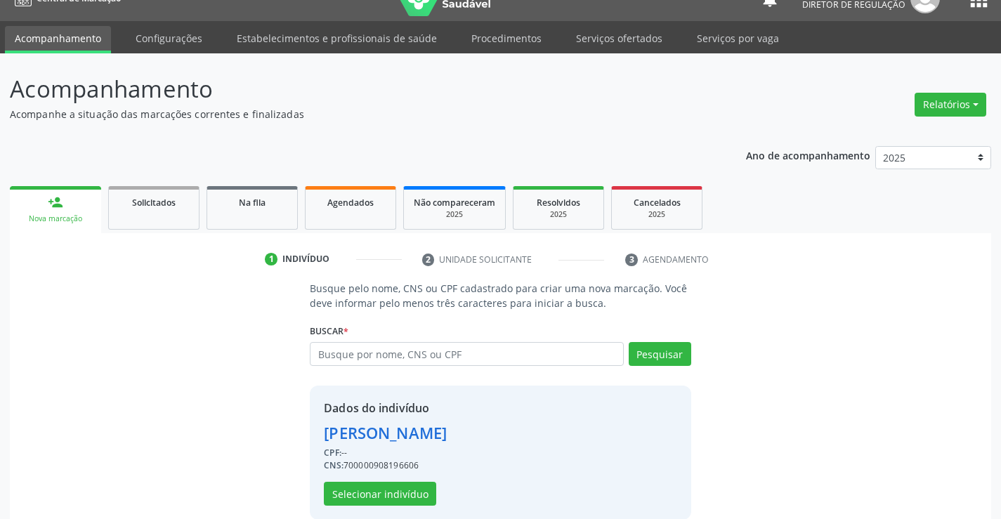
scroll to position [44, 0]
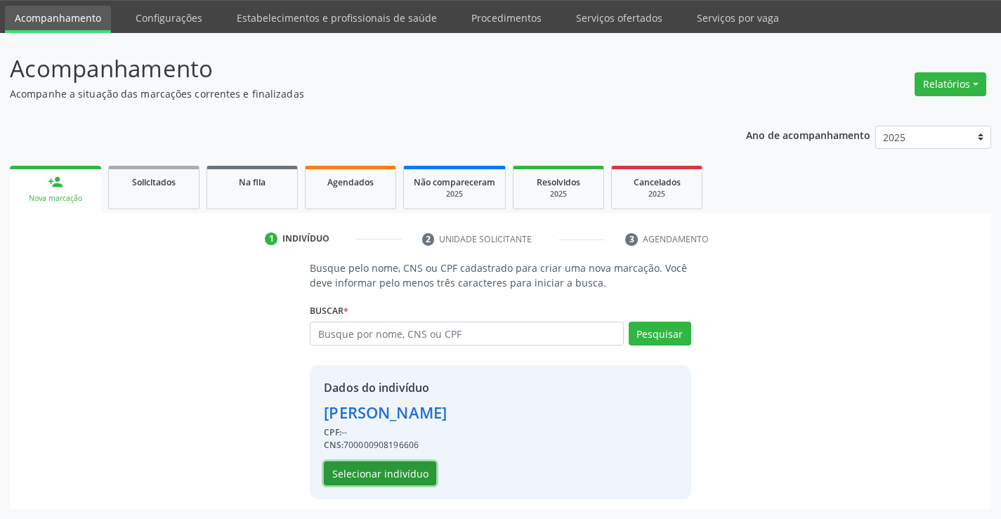
click at [392, 474] on button "Selecionar indivíduo" at bounding box center [380, 474] width 112 height 24
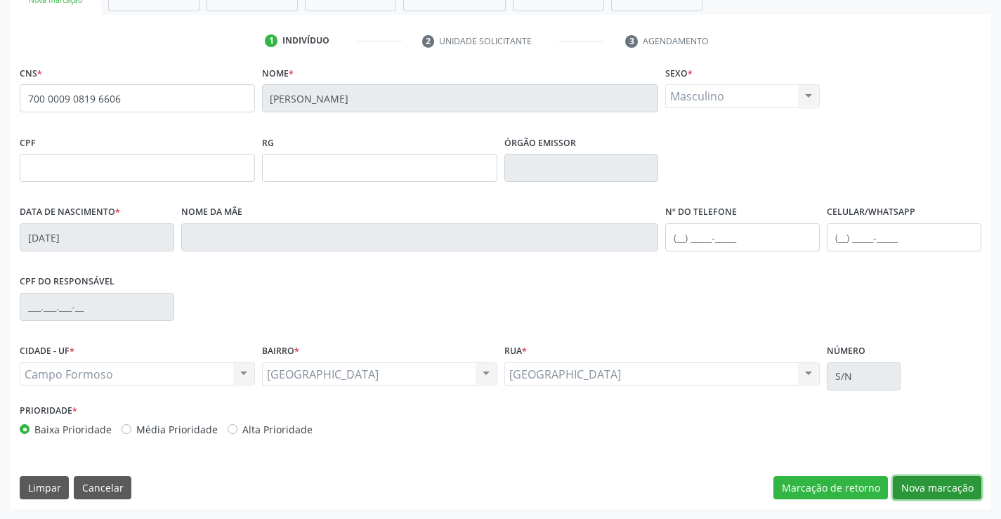
drag, startPoint x: 923, startPoint y: 497, endPoint x: 601, endPoint y: 368, distance: 346.9
click at [923, 497] on button "Nova marcação" at bounding box center [937, 488] width 89 height 24
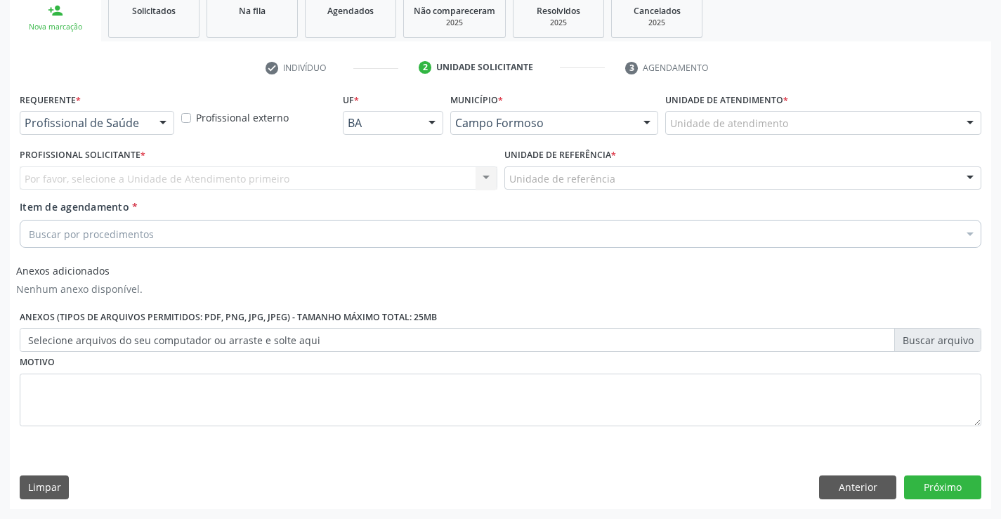
drag, startPoint x: 174, startPoint y: 130, endPoint x: 167, endPoint y: 133, distance: 8.2
click at [174, 130] on div "Requerente * Profissional de Saúde Profissional de Saúde Paciente Nenhum result…" at bounding box center [97, 116] width 162 height 55
click at [164, 135] on div "Profissional de Saúde Profissional de Saúde Paciente Nenhum resultado encontrad…" at bounding box center [97, 123] width 155 height 24
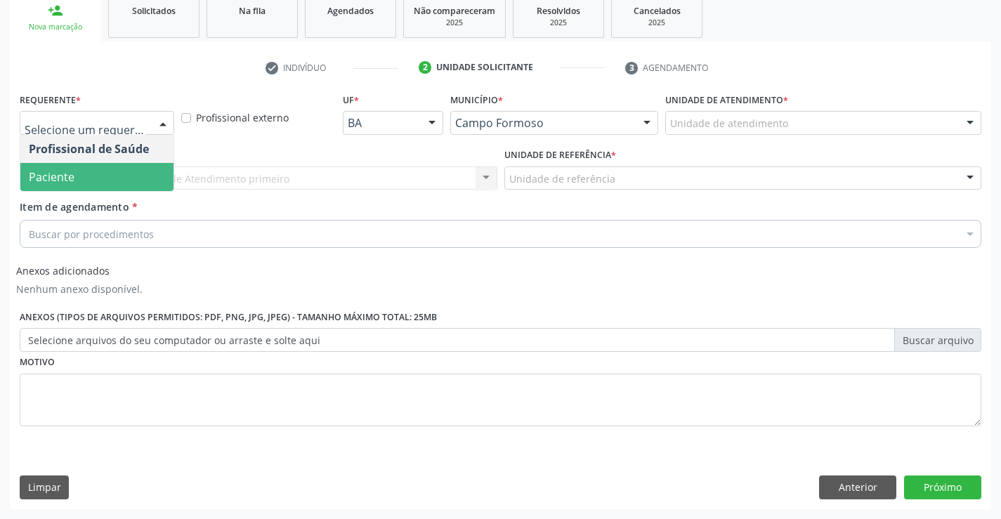
click at [126, 181] on span "Paciente" at bounding box center [96, 177] width 153 height 28
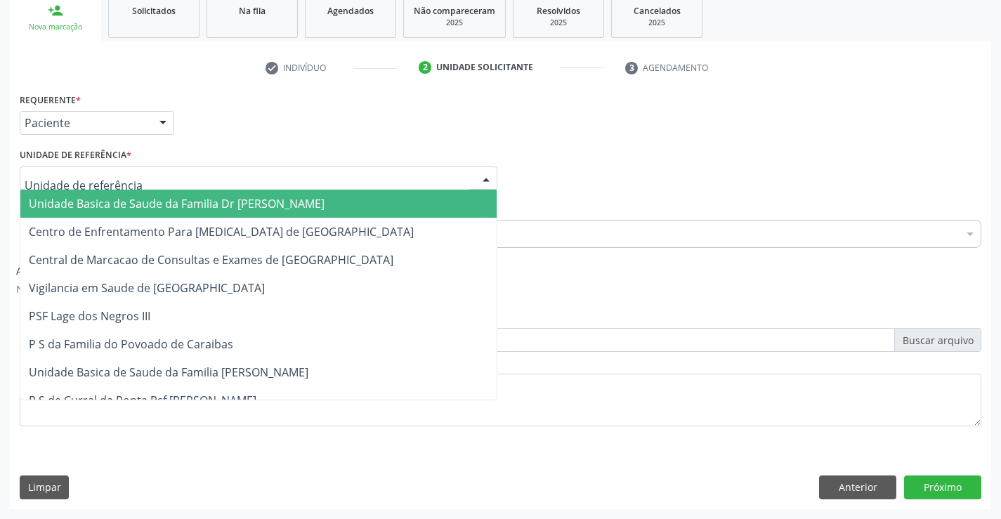
click at [236, 178] on div at bounding box center [259, 179] width 478 height 24
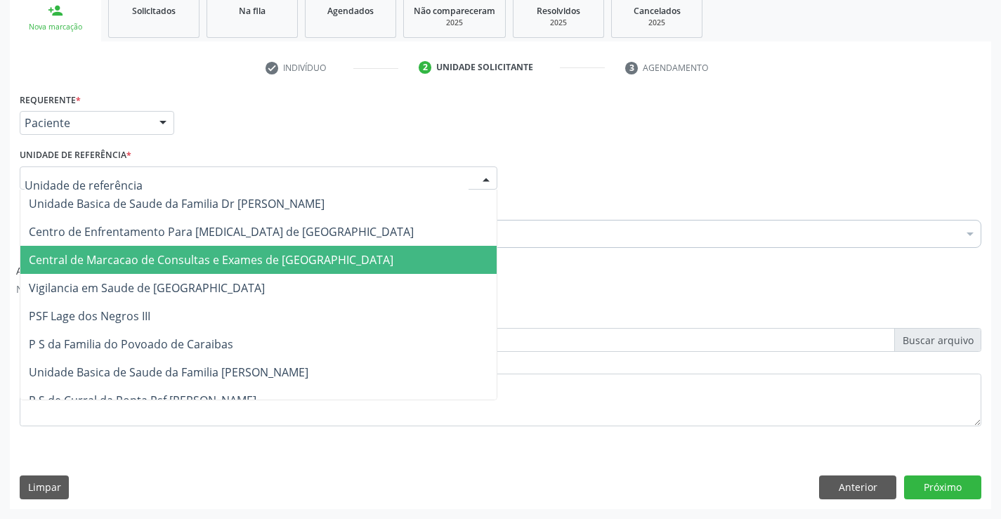
click at [265, 264] on span "Central de Marcacao de Consultas e Exames de [GEOGRAPHIC_DATA]" at bounding box center [211, 259] width 365 height 15
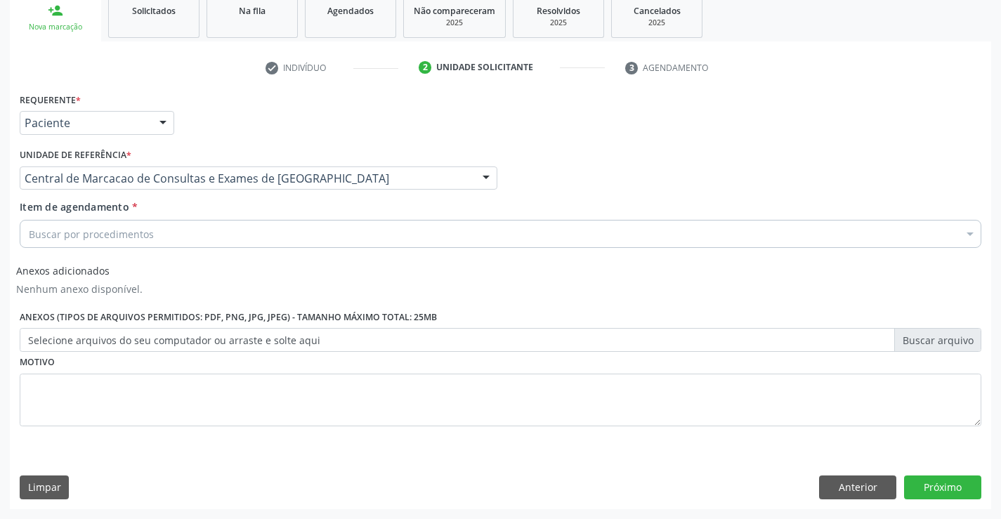
click at [287, 230] on div "Buscar por procedimentos" at bounding box center [501, 234] width 962 height 28
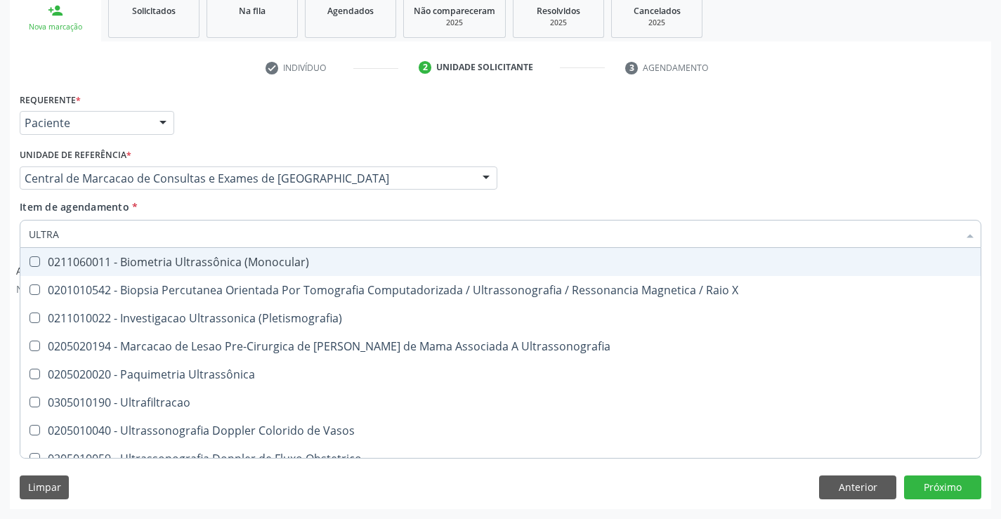
type input "ULTRAS"
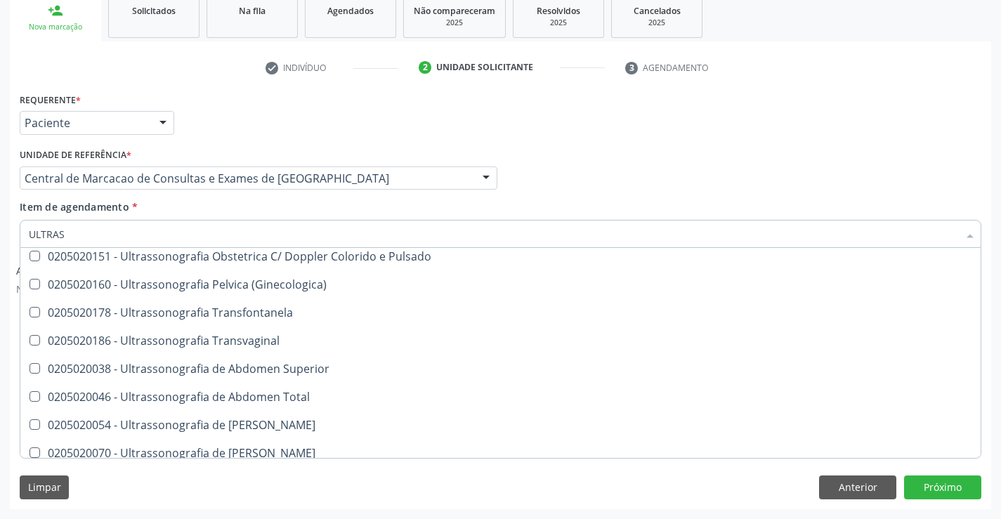
scroll to position [281, 0]
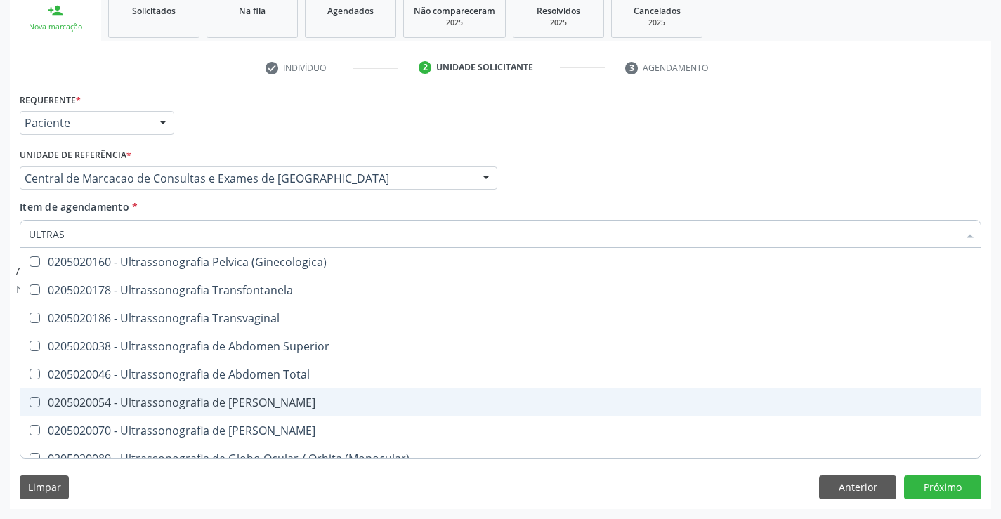
click at [303, 393] on span "0205020054 - Ultrassonografia de [PERSON_NAME]" at bounding box center [500, 403] width 961 height 28
checkbox Urinario "true"
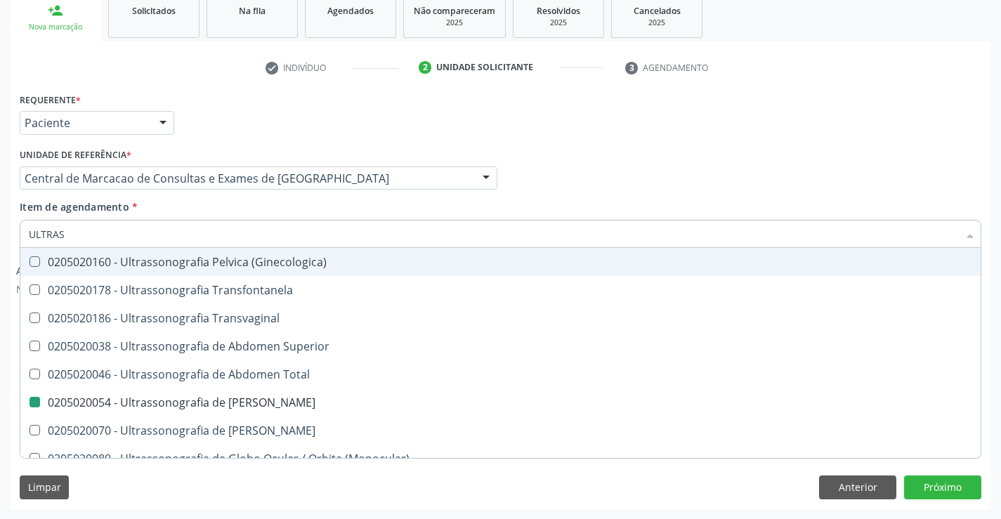
click at [613, 189] on div "Profissional Solicitante Por favor, selecione a Unidade de Atendimento primeiro…" at bounding box center [500, 172] width 969 height 55
checkbox X "true"
checkbox Urinario "false"
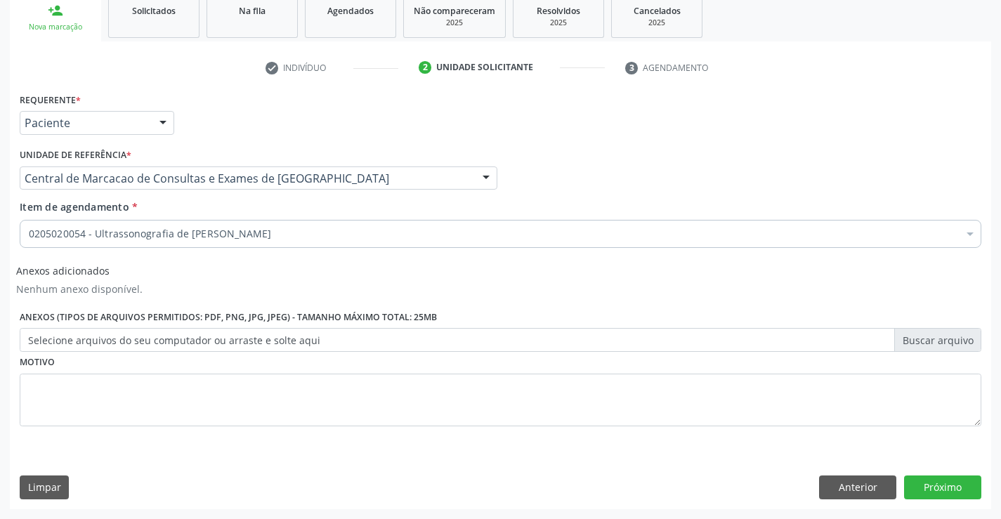
scroll to position [0, 0]
click at [948, 490] on button "Próximo" at bounding box center [942, 488] width 77 height 24
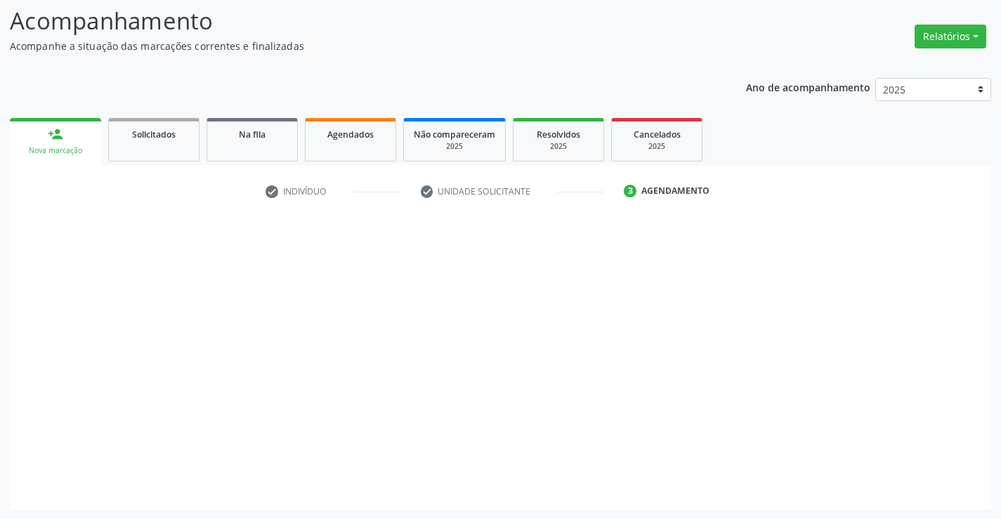
scroll to position [92, 0]
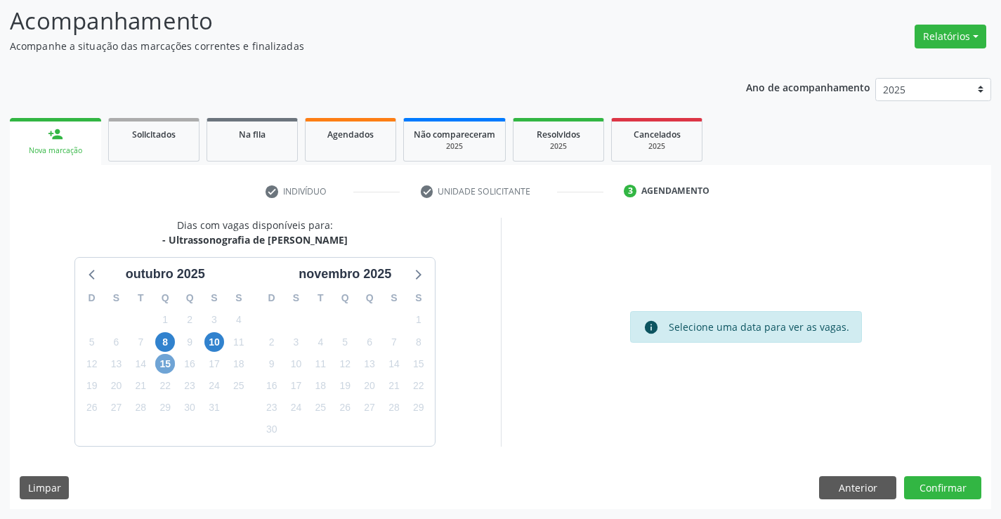
click at [167, 365] on span "15" at bounding box center [165, 364] width 20 height 20
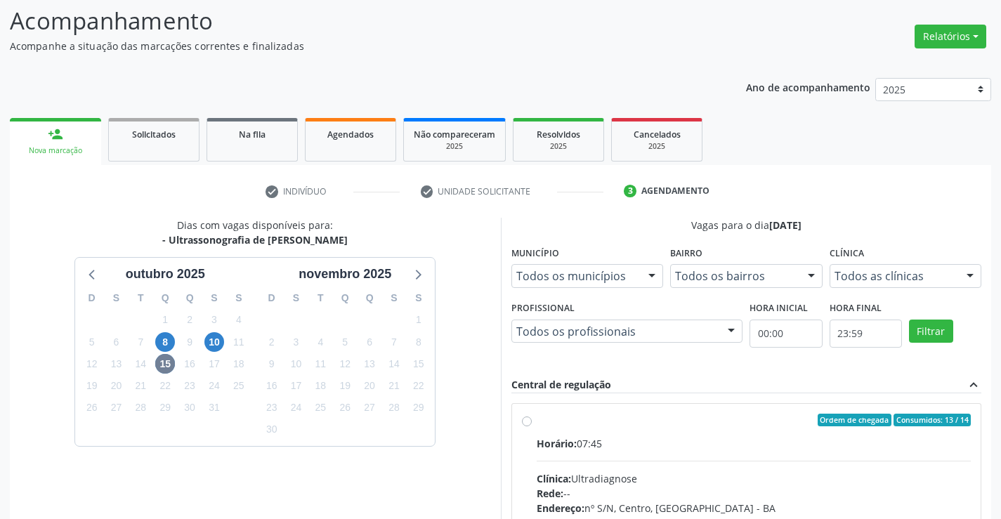
drag, startPoint x: 673, startPoint y: 458, endPoint x: 1011, endPoint y: 455, distance: 338.0
click at [532, 427] on input "Ordem de chegada Consumidos: 13 / 14 Horário: 07:45 Clínica: Ultradiagnose Rede…" at bounding box center [527, 420] width 10 height 13
radio input "true"
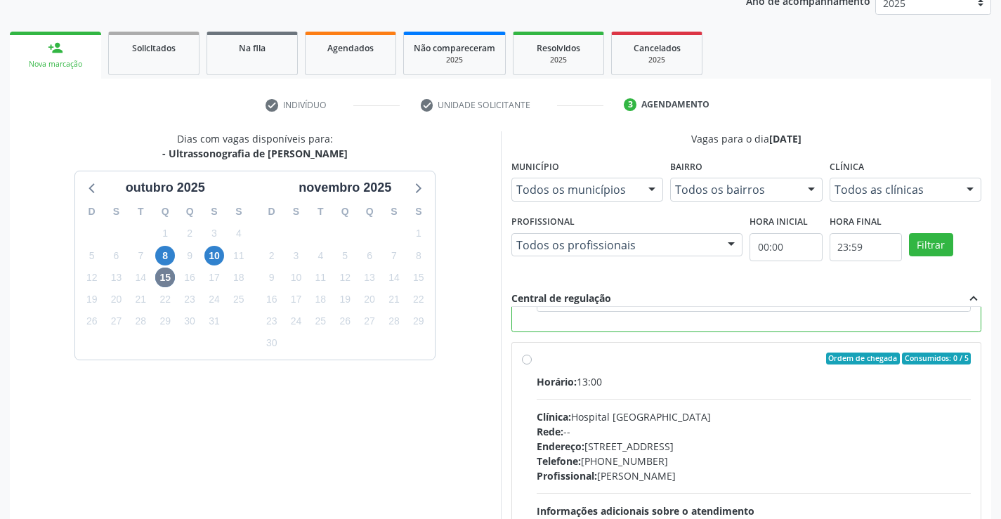
scroll to position [320, 0]
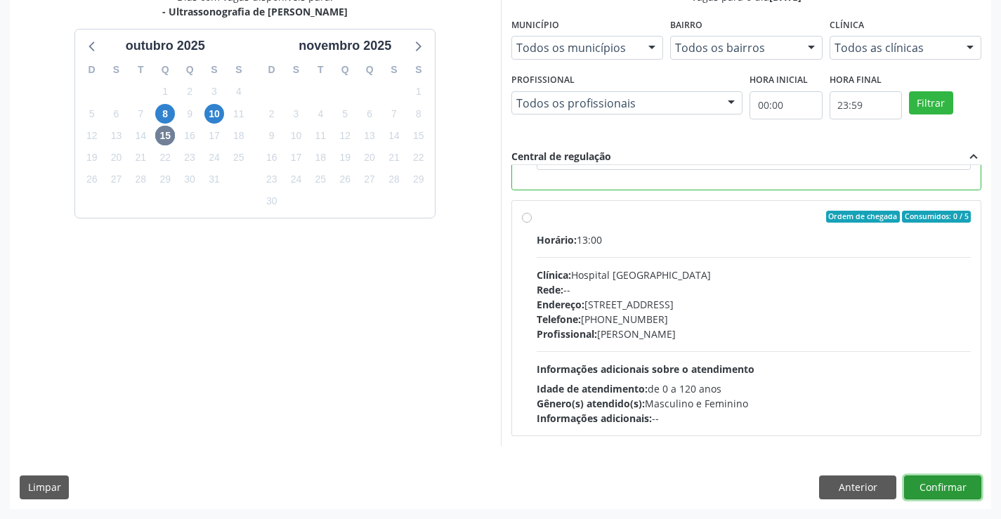
click at [956, 485] on button "Confirmar" at bounding box center [942, 488] width 77 height 24
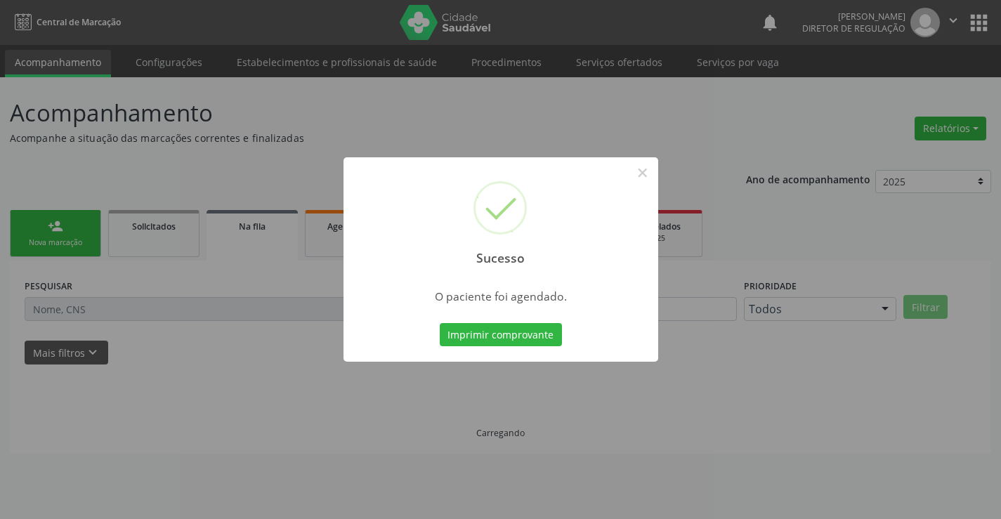
scroll to position [0, 0]
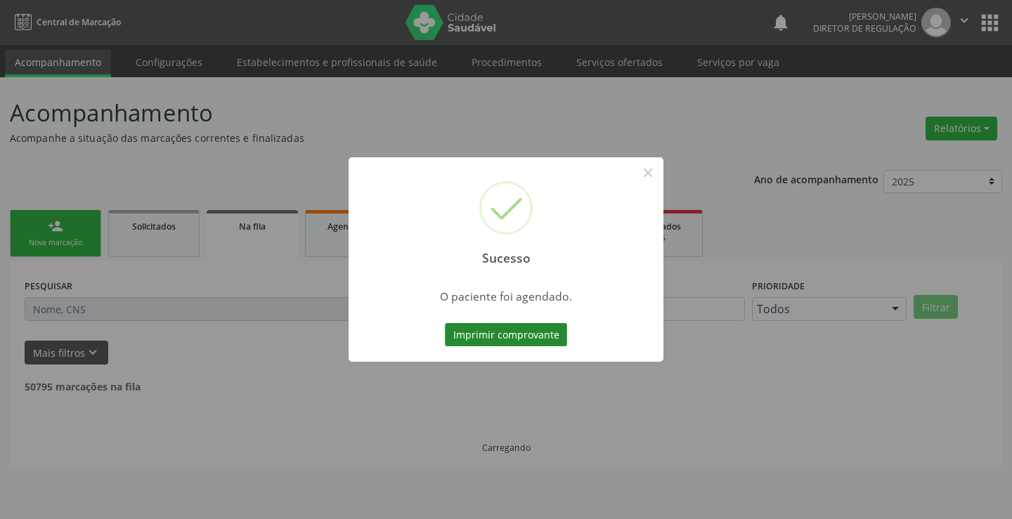
click at [523, 332] on button "Imprimir comprovante" at bounding box center [506, 335] width 122 height 24
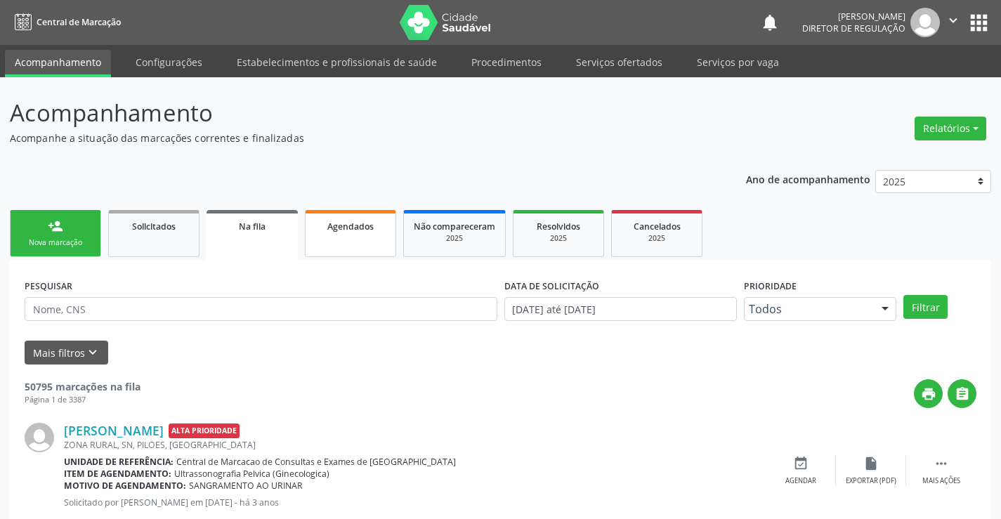
click at [364, 230] on span "Agendados" at bounding box center [350, 227] width 46 height 12
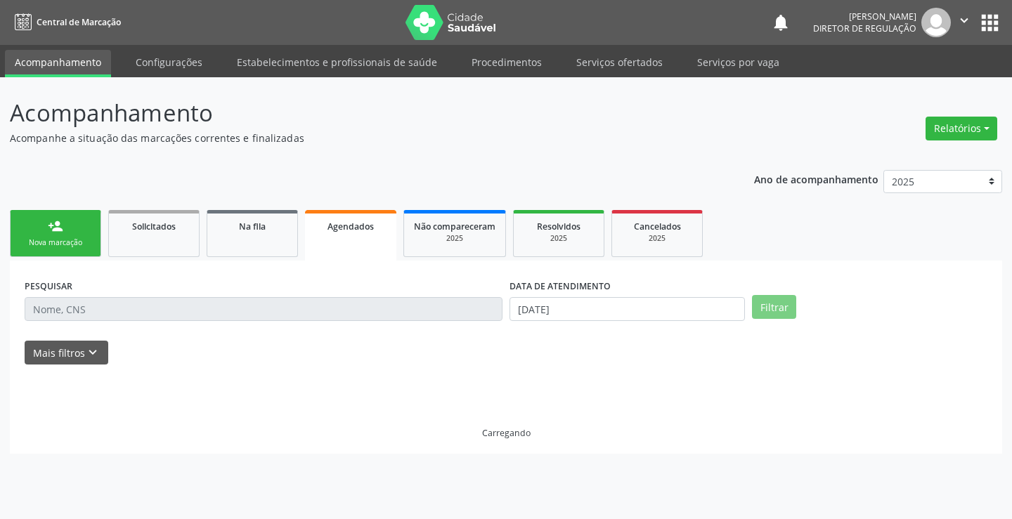
click at [100, 316] on input "text" at bounding box center [264, 309] width 478 height 24
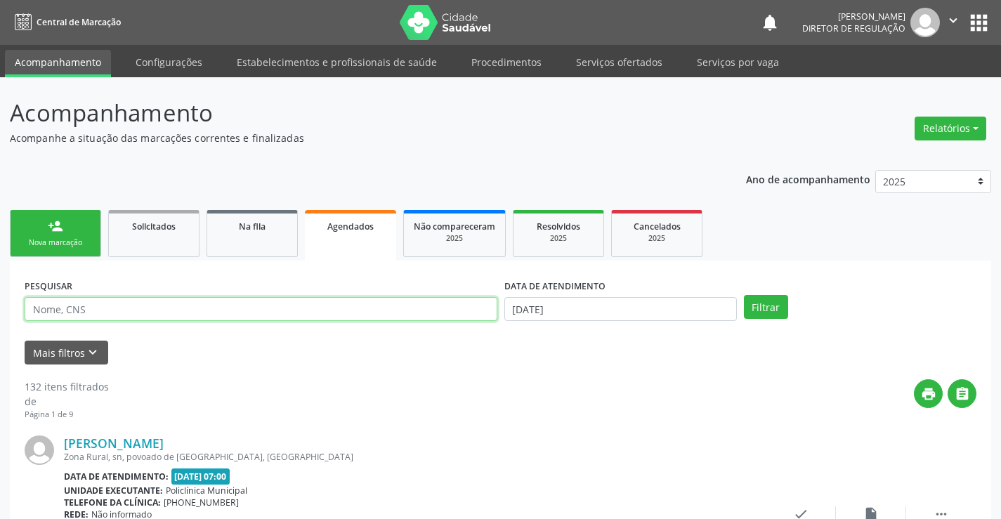
click at [87, 314] on input "text" at bounding box center [261, 309] width 473 height 24
type input "708400704768069"
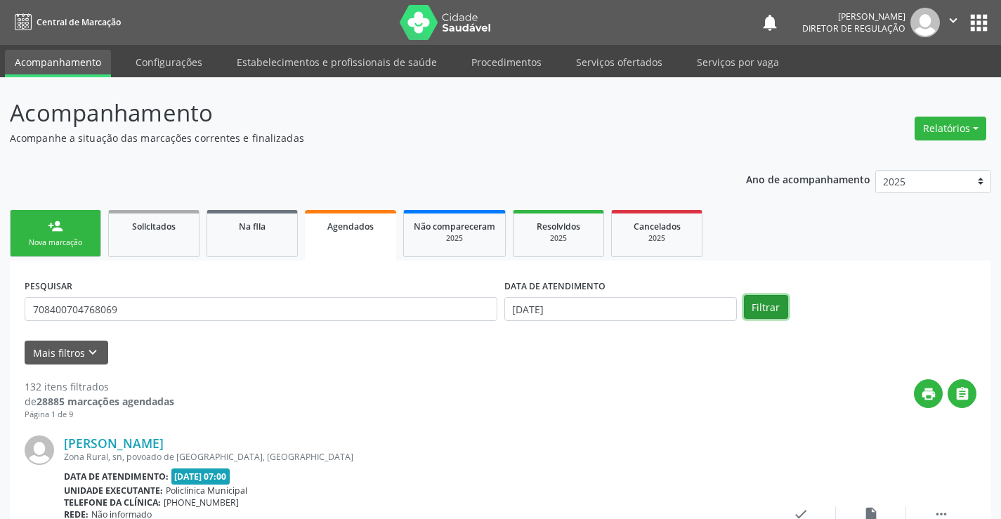
click at [777, 315] on button "Filtrar" at bounding box center [766, 307] width 44 height 24
click at [604, 70] on link "Serviços ofertados" at bounding box center [619, 62] width 106 height 25
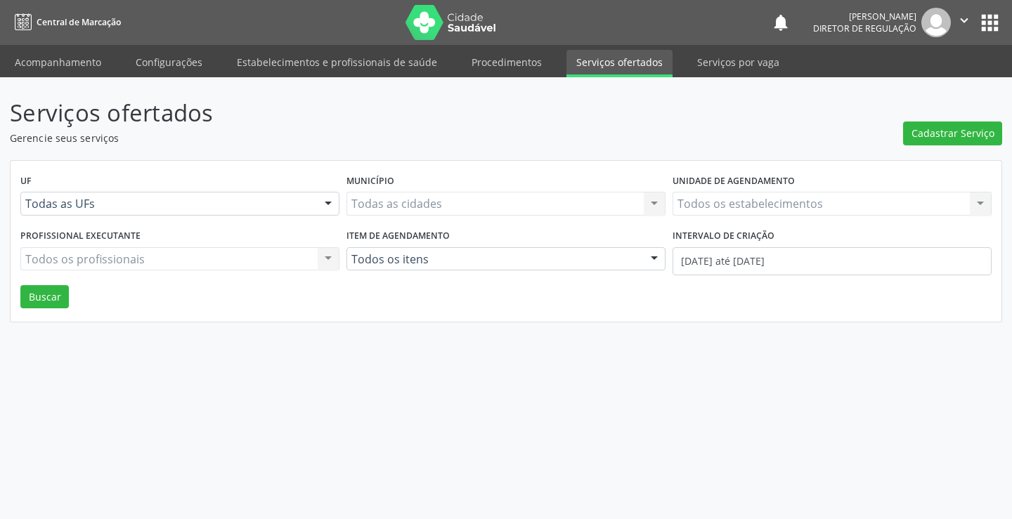
click at [742, 193] on div "Todos os estabelecimentos Todos os estabelecimentos Nenhum resultado encontrado…" at bounding box center [832, 204] width 319 height 24
click at [737, 201] on div "Todos os estabelecimentos Todos os estabelecimentos Nenhum resultado encontrado…" at bounding box center [832, 204] width 319 height 24
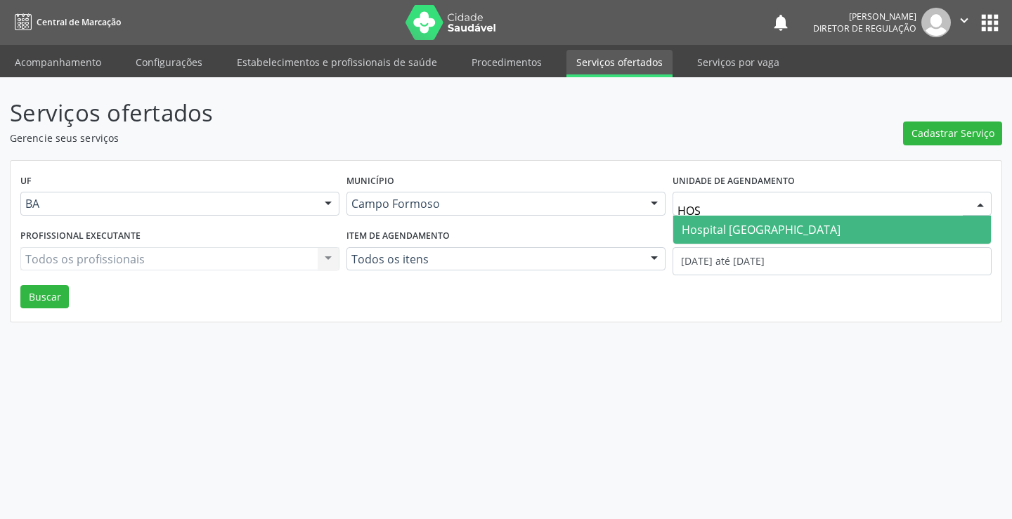
type input "HOSP"
click at [735, 233] on span "Hospital [GEOGRAPHIC_DATA]" at bounding box center [761, 229] width 159 height 15
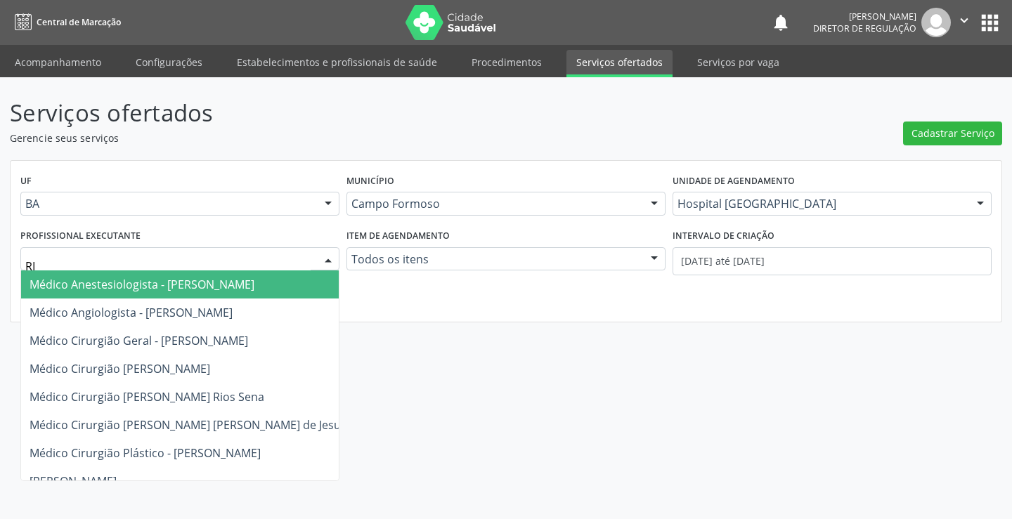
type input "RIC"
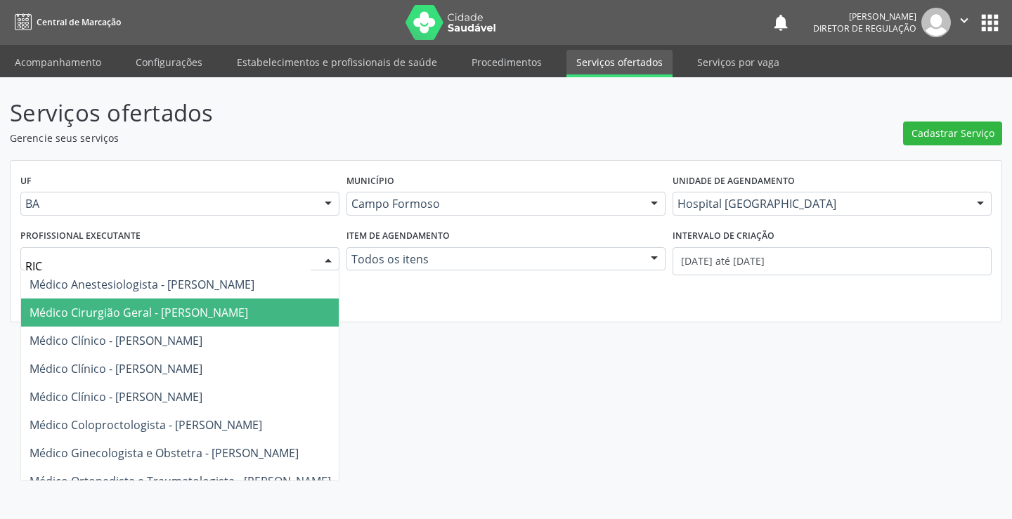
click at [174, 312] on span "Médico Cirurgião Geral - [PERSON_NAME]" at bounding box center [139, 312] width 219 height 15
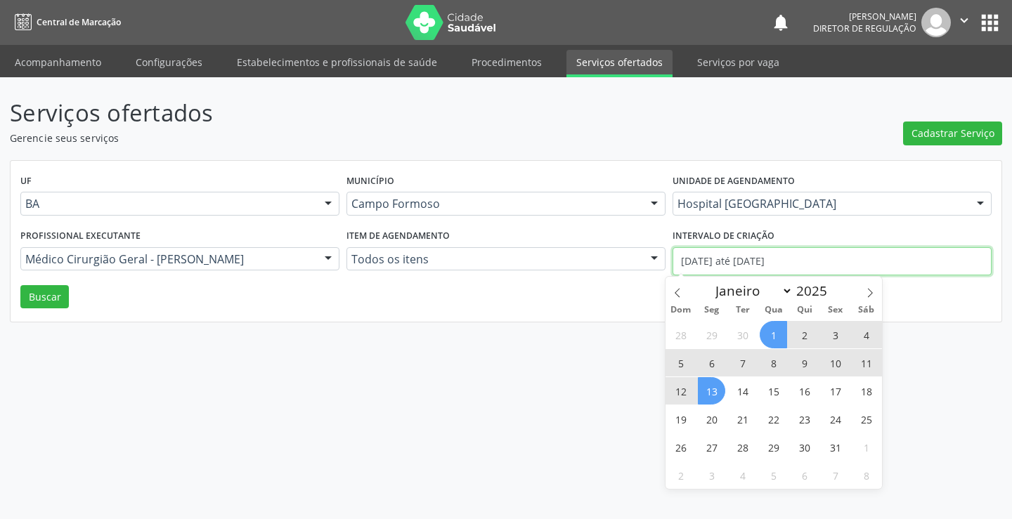
click at [739, 269] on input "[DATE] até [DATE]" at bounding box center [832, 261] width 319 height 28
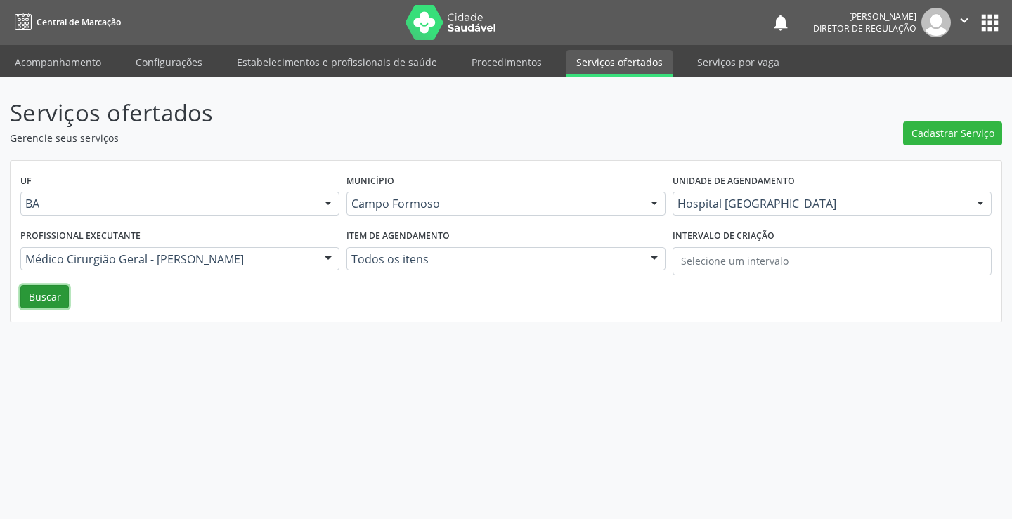
click at [53, 302] on button "Buscar" at bounding box center [44, 297] width 48 height 24
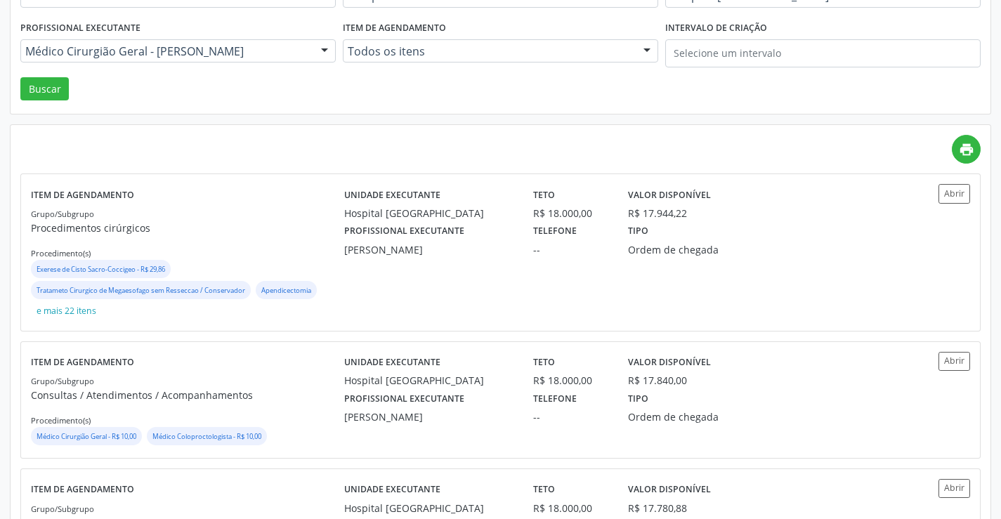
scroll to position [211, 0]
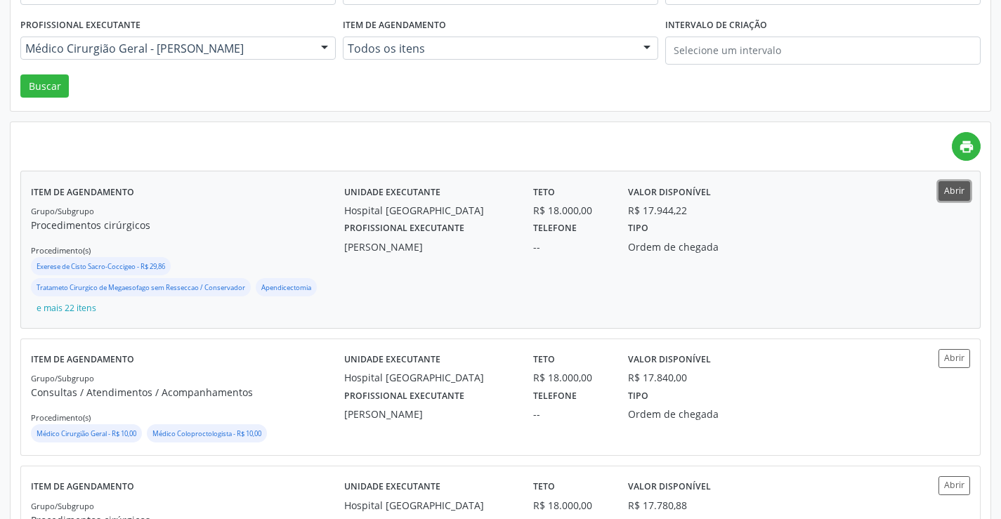
click at [957, 197] on button "Abrir" at bounding box center [955, 190] width 32 height 19
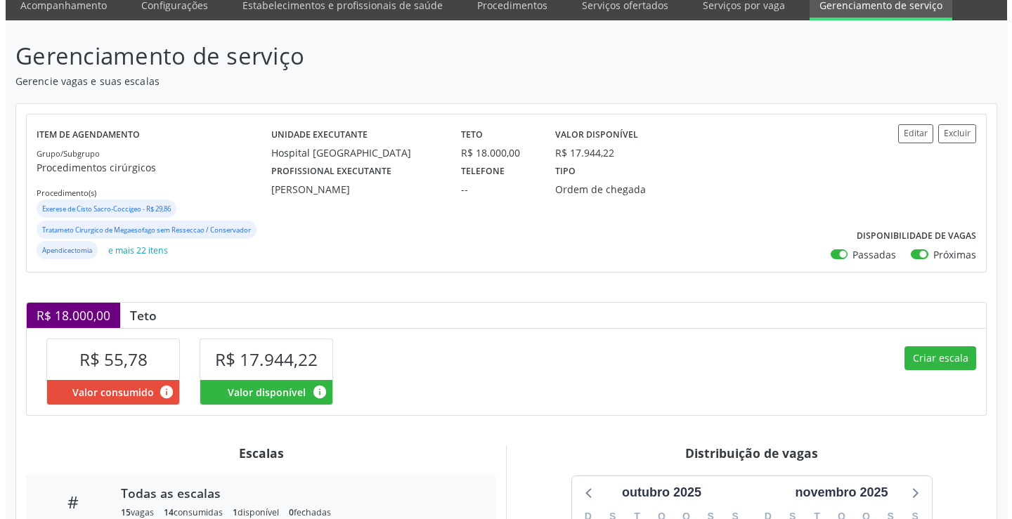
scroll to position [34, 0]
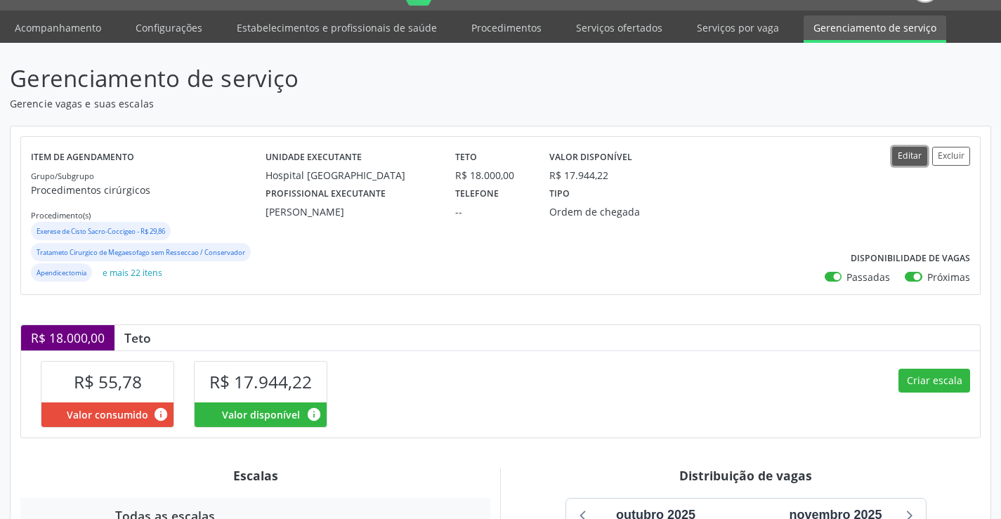
click at [899, 147] on button "Editar" at bounding box center [909, 156] width 35 height 19
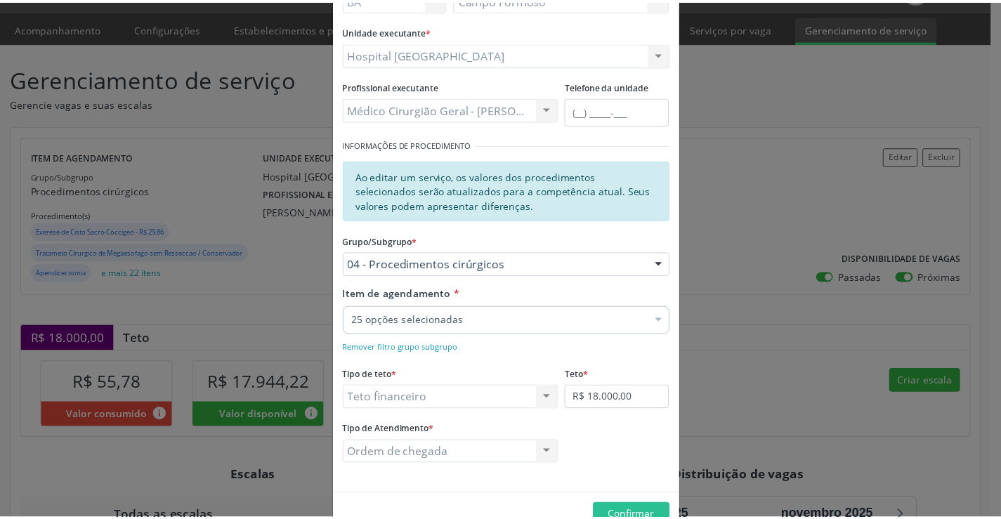
scroll to position [141, 0]
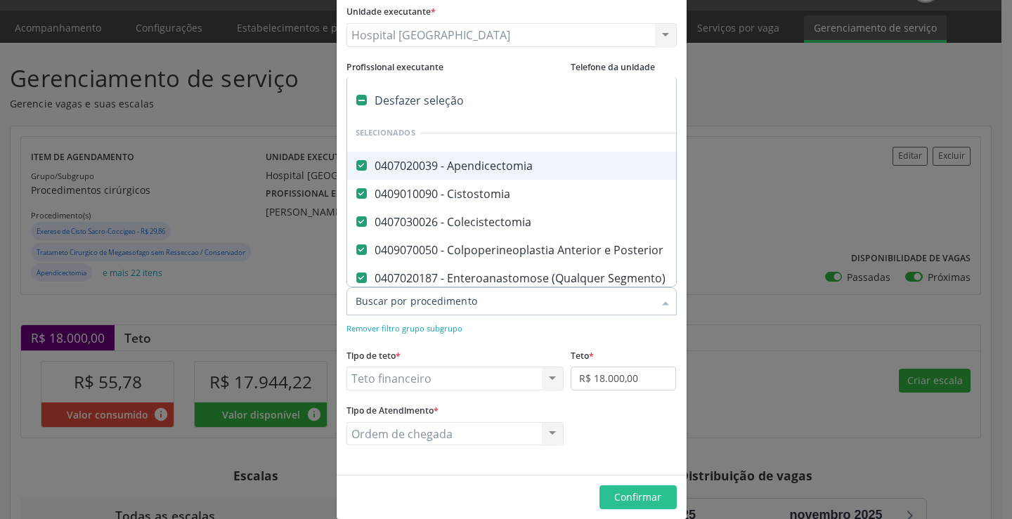
type input "C"
checkbox Postectomia "false"
checkbox Evisceracao\) "false"
checkbox Hidrocele "false"
checkbox Anal "false"
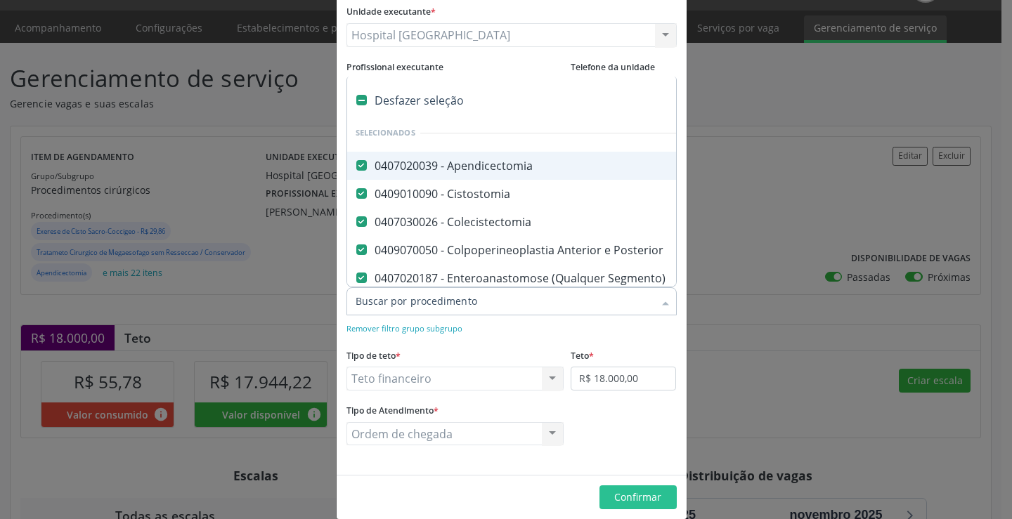
checkbox Varicocele "false"
checkbox Conservador "false"
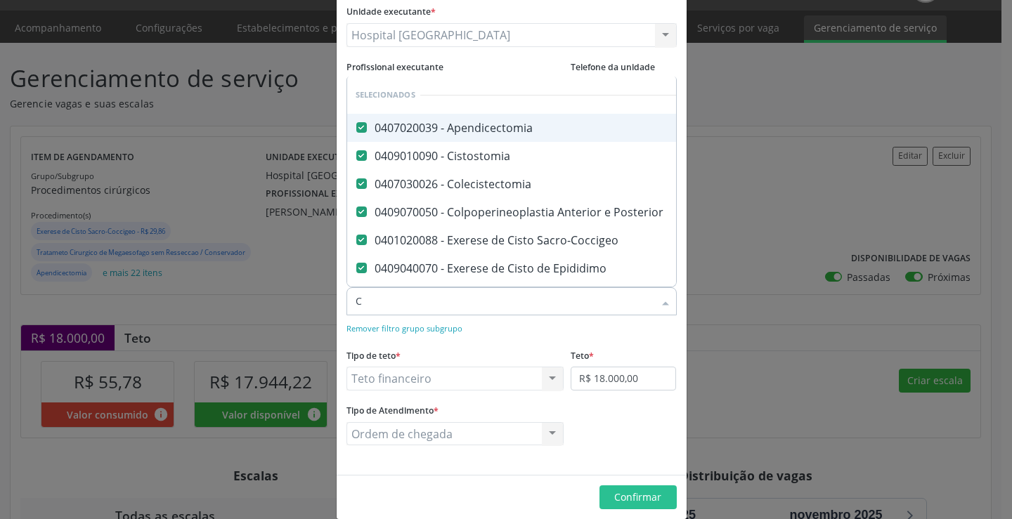
type input "CO"
checkbox Epigastrica "false"
checkbox Incisional "false"
checkbox \(Unilateral\) "false"
checkbox Umbilical "false"
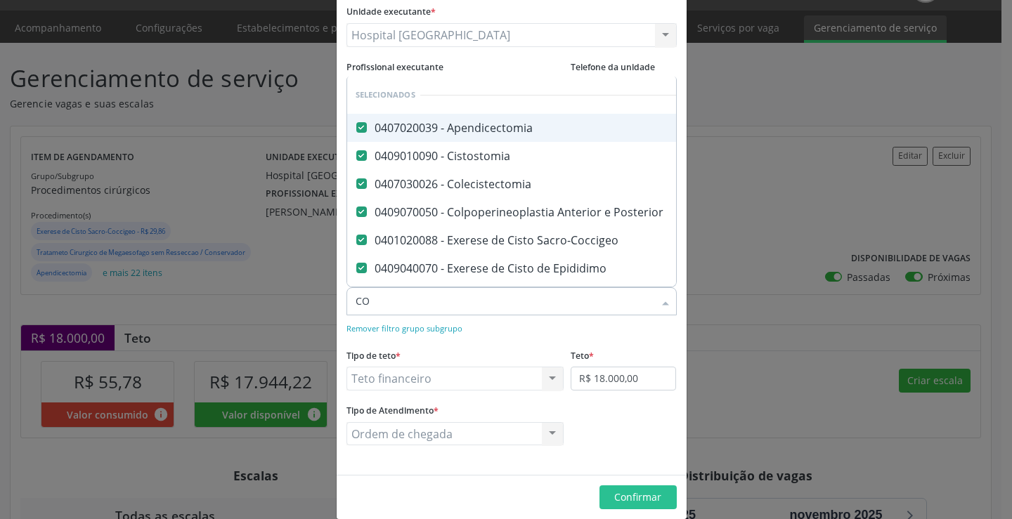
checkbox Postectomia "false"
checkbox Evisceracao\) "false"
checkbox Hidrocele "false"
checkbox Anal "false"
checkbox Varicocele "false"
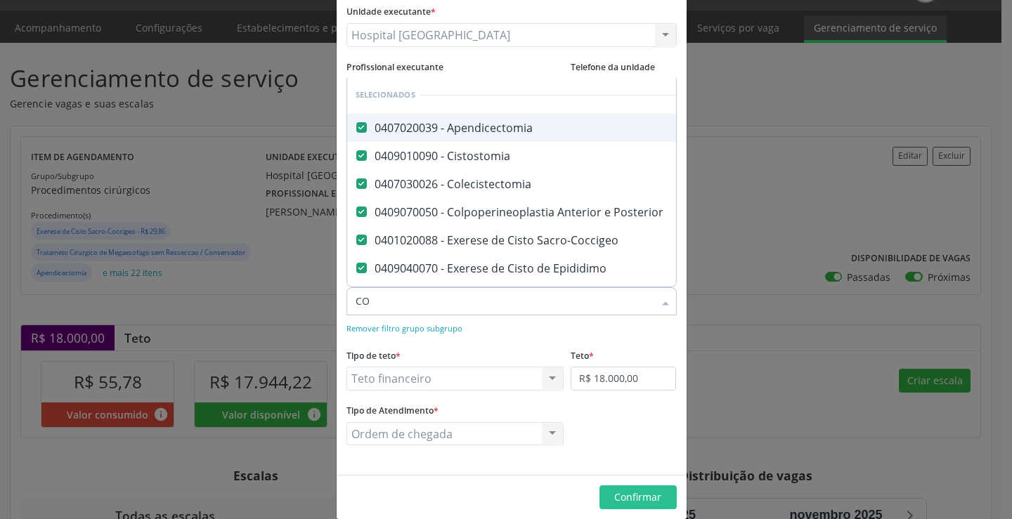
checkbox Conservador "false"
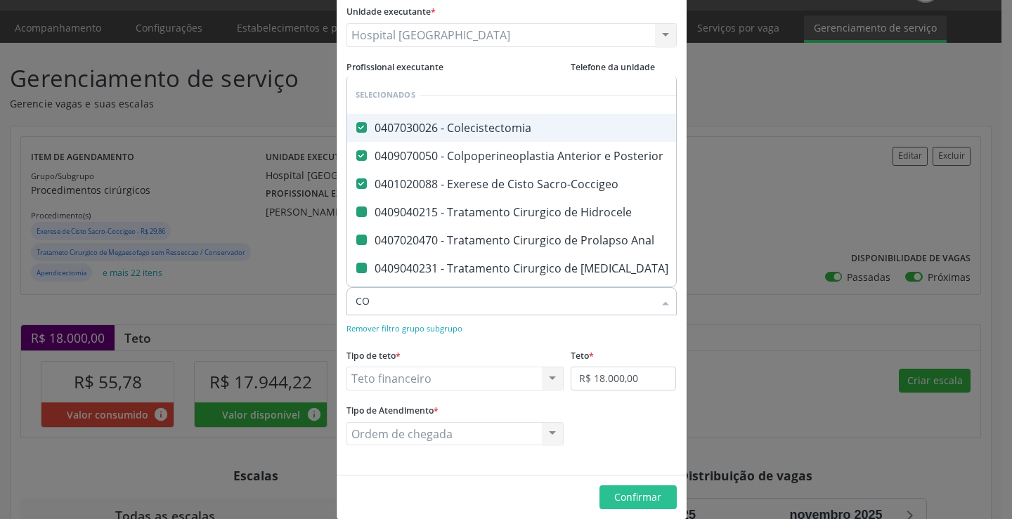
type input "COL"
checkbox Hidrocele "false"
checkbox Anal "false"
checkbox Varicocele "false"
checkbox Conservador "false"
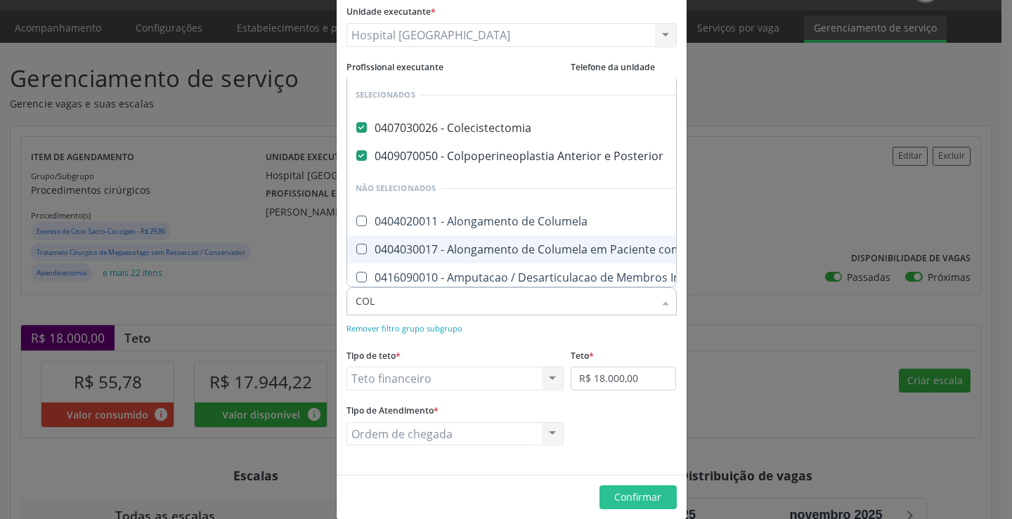
click at [602, 332] on div "Remover filtro grupo subgrupo" at bounding box center [511, 327] width 330 height 15
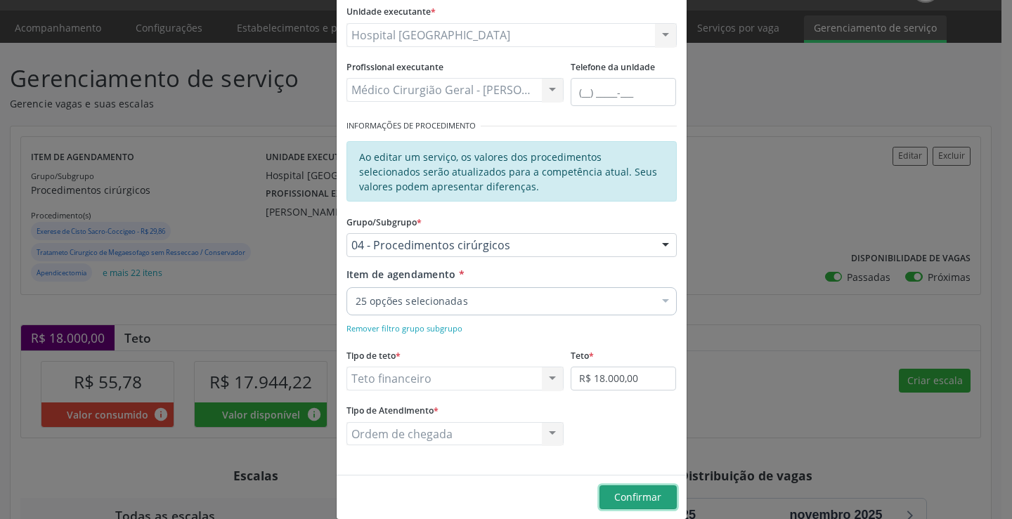
click at [619, 493] on span "Confirmar" at bounding box center [637, 497] width 47 height 13
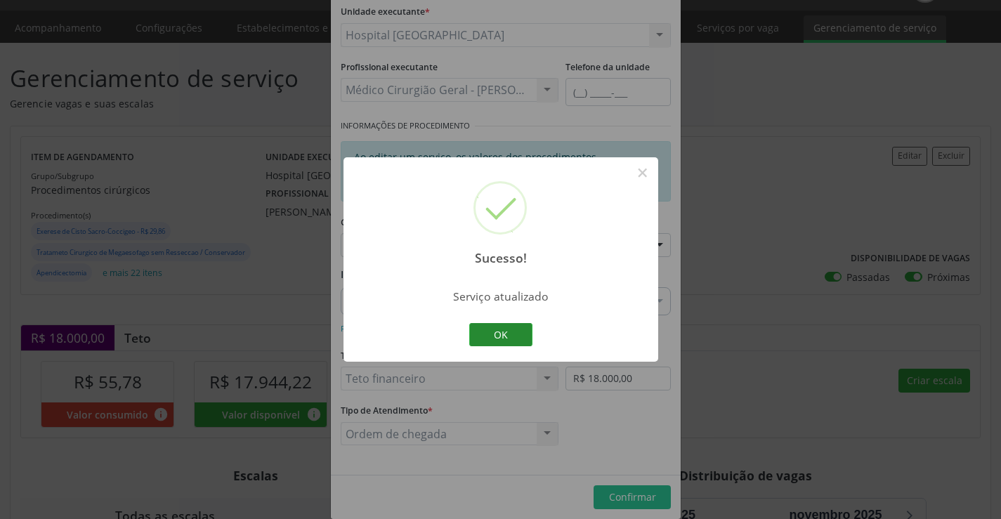
click at [500, 332] on button "OK" at bounding box center [500, 335] width 63 height 24
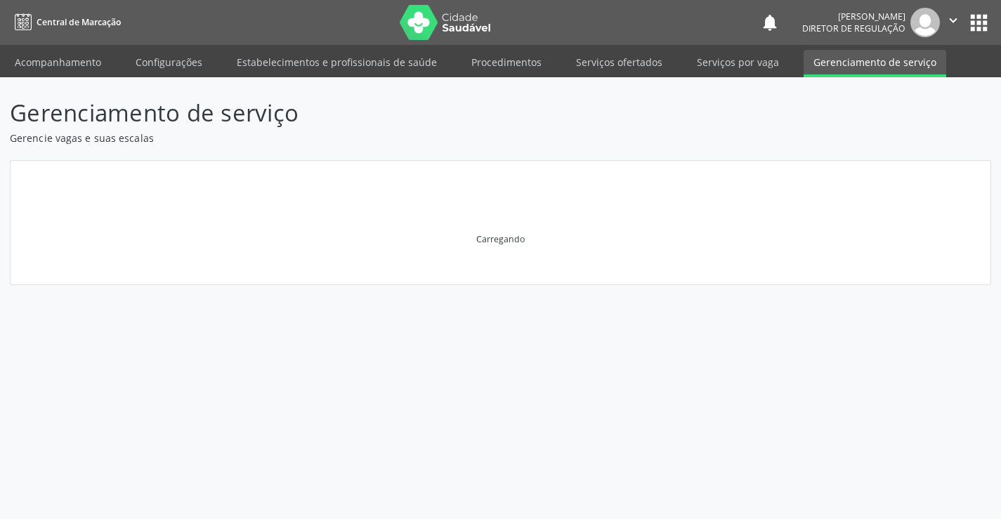
scroll to position [0, 0]
